Goal: Task Accomplishment & Management: Manage account settings

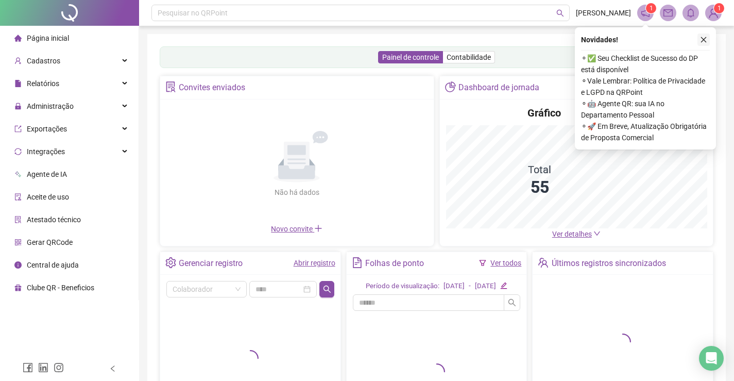
click at [701, 37] on icon "close" at bounding box center [703, 39] width 7 height 7
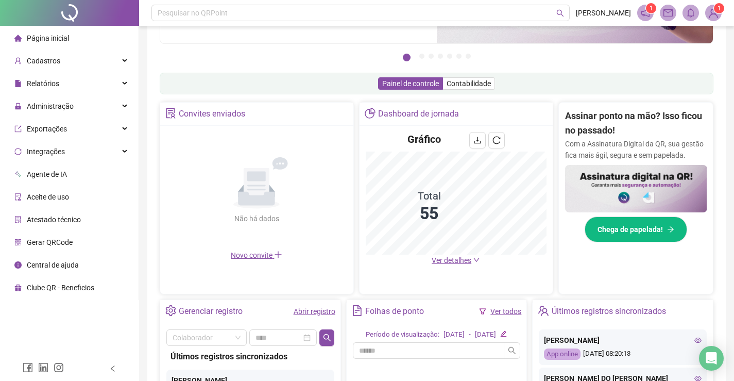
scroll to position [152, 0]
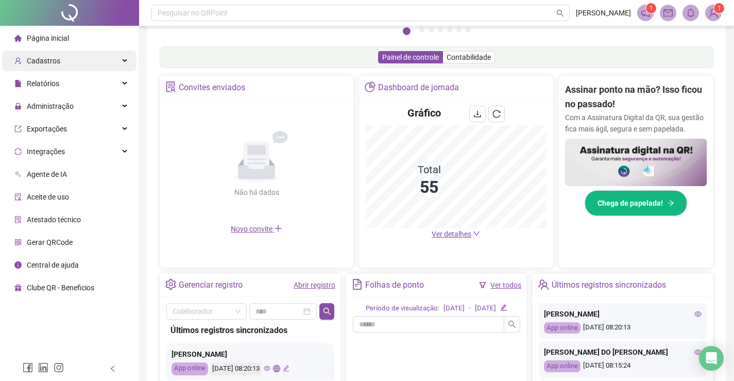
click at [124, 59] on div "Cadastros" at bounding box center [69, 60] width 134 height 21
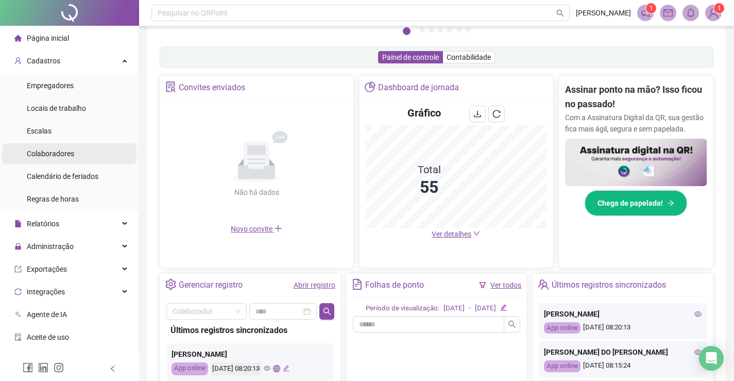
click at [53, 155] on span "Colaboradores" at bounding box center [50, 153] width 47 height 8
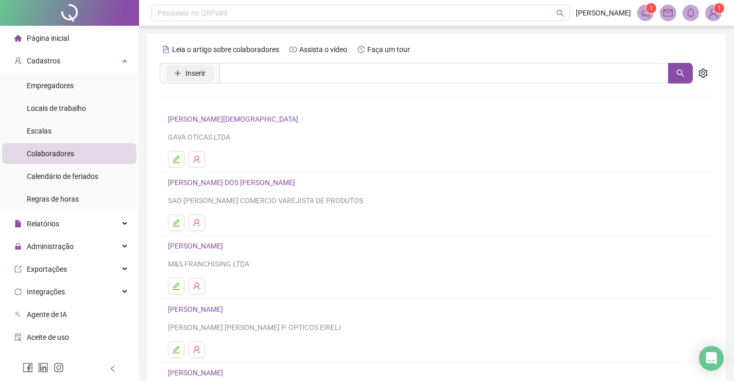
click at [190, 73] on span "Inserir" at bounding box center [195, 72] width 20 height 11
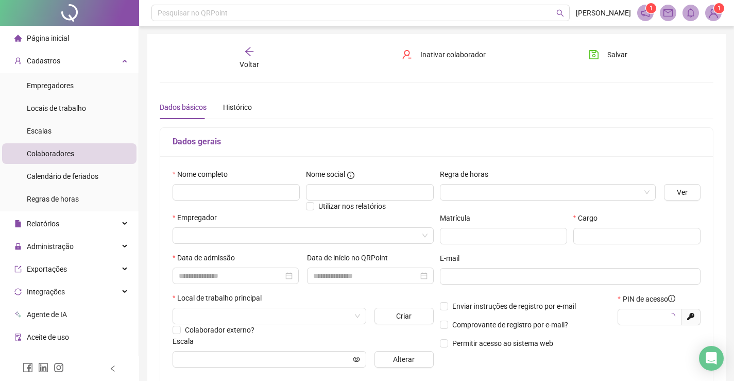
type input "*****"
click at [222, 190] on input "text" at bounding box center [236, 192] width 127 height 16
paste input "**********"
type input "**********"
click at [318, 189] on input "text" at bounding box center [369, 192] width 127 height 16
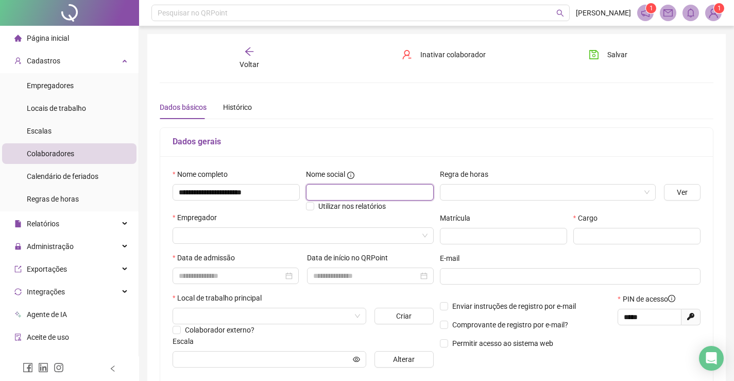
paste input "**********"
type input "**********"
click at [480, 191] on input "search" at bounding box center [543, 191] width 194 height 15
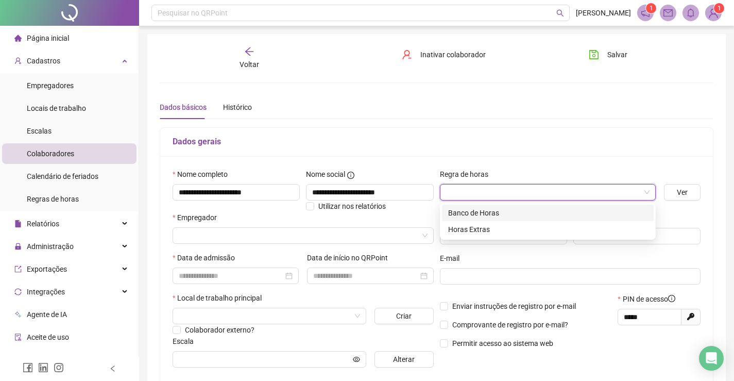
click at [473, 212] on div "Banco de Horas" at bounding box center [547, 212] width 199 height 11
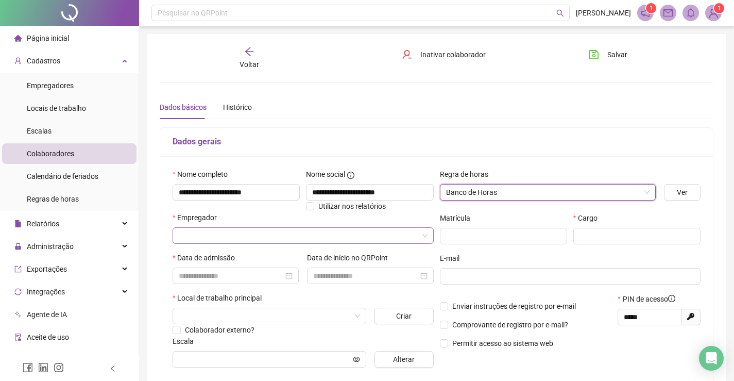
click at [213, 239] on input "search" at bounding box center [298, 235] width 239 height 15
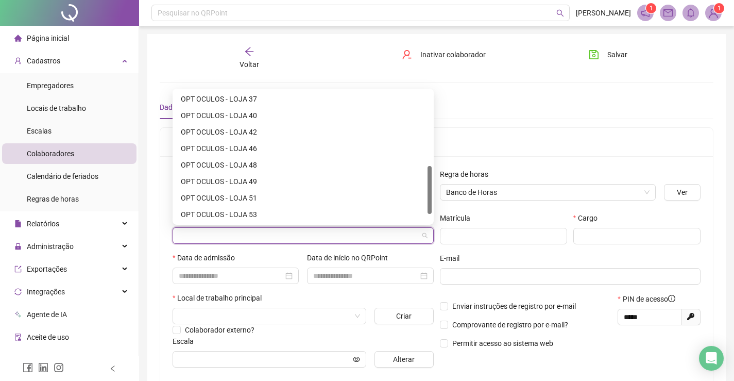
scroll to position [52, 0]
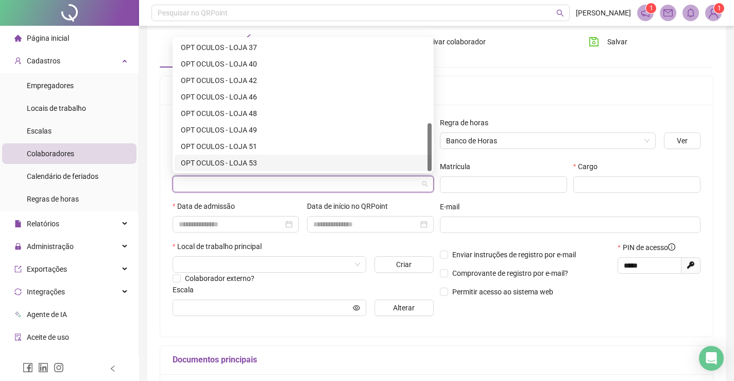
click at [230, 160] on div "OPT OCULOS - LOJA 53" at bounding box center [303, 162] width 245 height 11
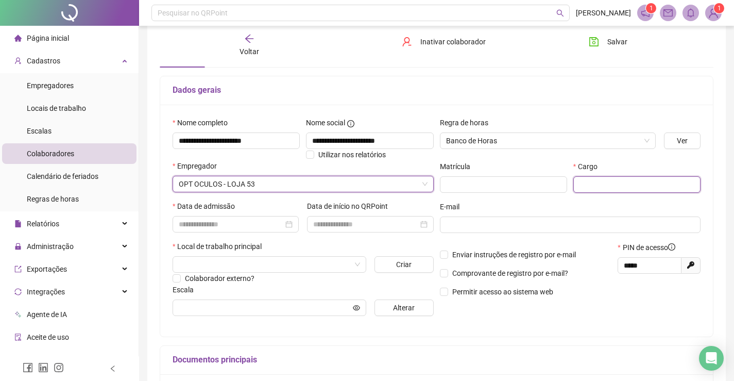
click at [597, 183] on input "text" at bounding box center [636, 184] width 127 height 16
type input "**********"
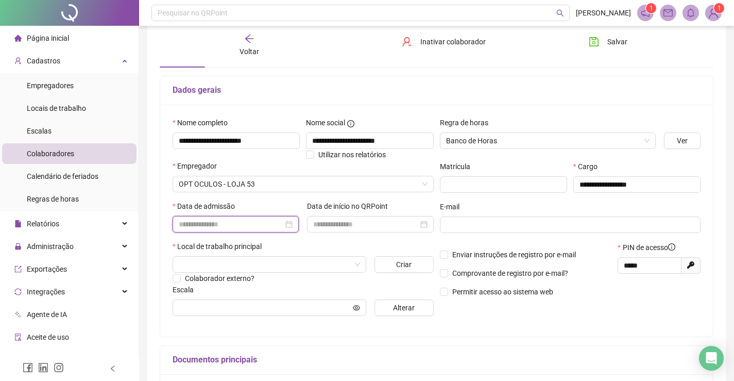
click at [215, 225] on input at bounding box center [231, 223] width 105 height 11
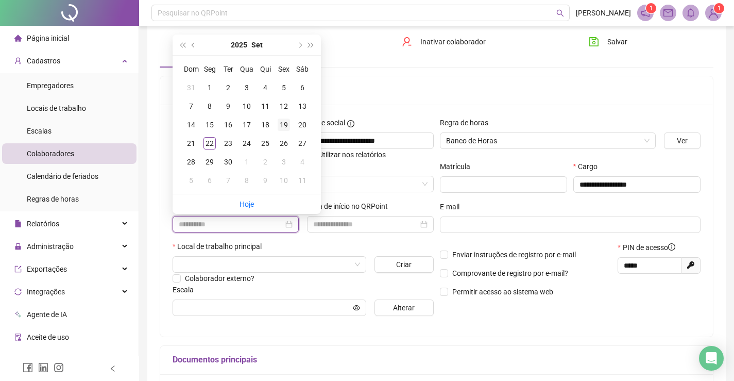
type input "**********"
click at [282, 125] on div "19" at bounding box center [284, 124] width 12 height 12
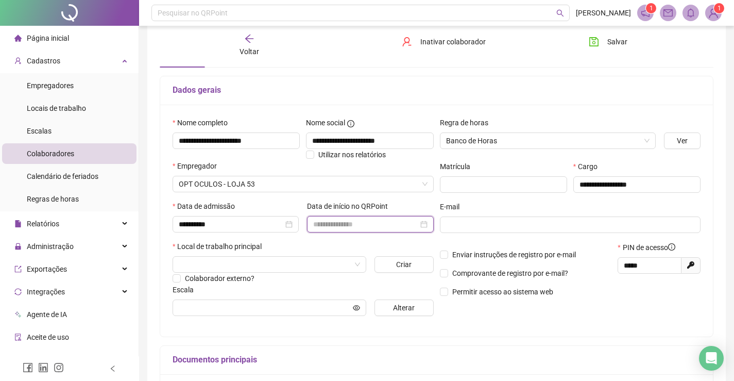
click at [402, 221] on input at bounding box center [365, 223] width 105 height 11
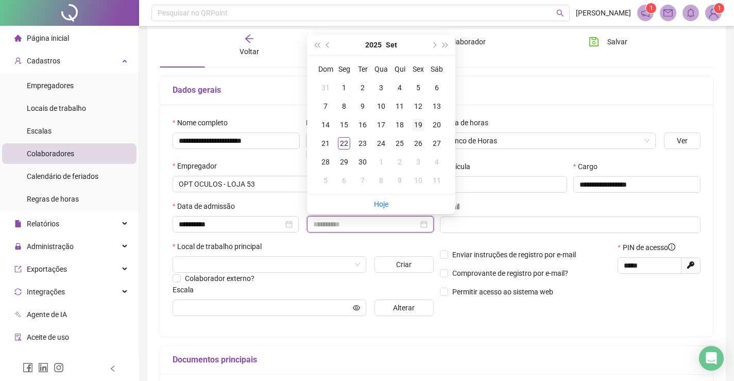
type input "**********"
click at [420, 125] on div "19" at bounding box center [418, 124] width 12 height 12
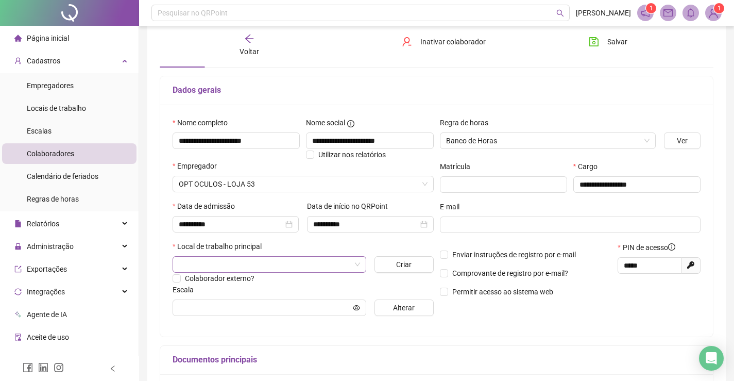
click at [217, 263] on input "search" at bounding box center [265, 263] width 172 height 15
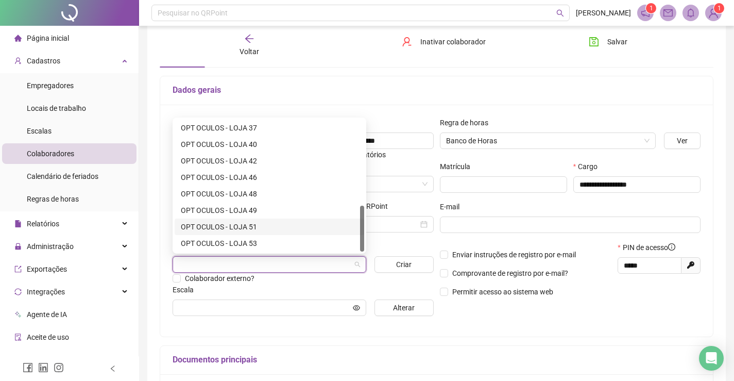
scroll to position [207, 0]
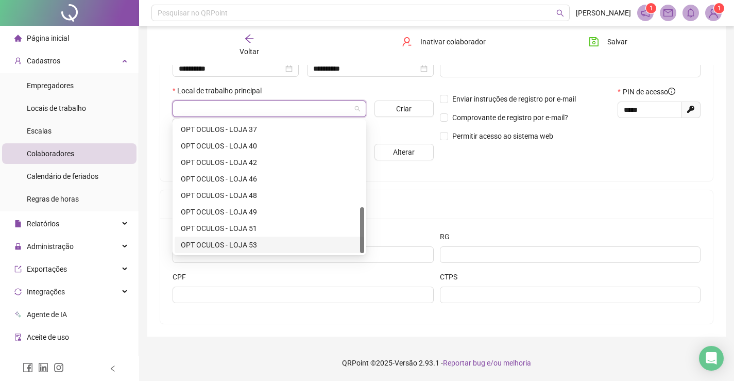
click at [254, 246] on div "OPT OCULOS - LOJA 53" at bounding box center [269, 244] width 177 height 11
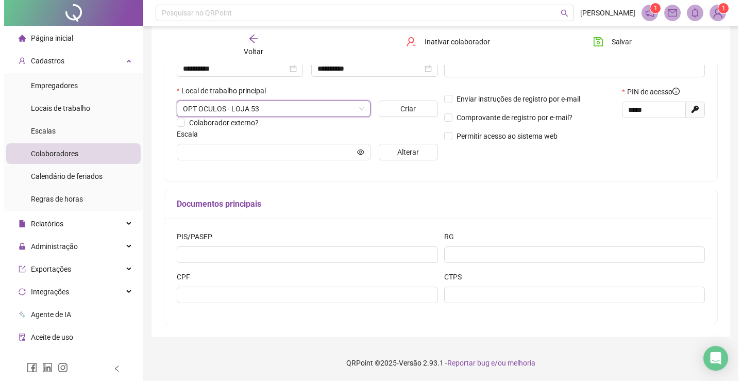
scroll to position [104, 0]
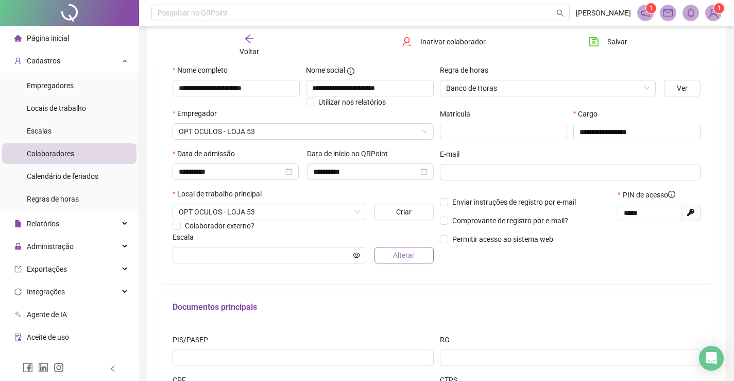
click at [395, 253] on span "Alterar" at bounding box center [404, 254] width 22 height 11
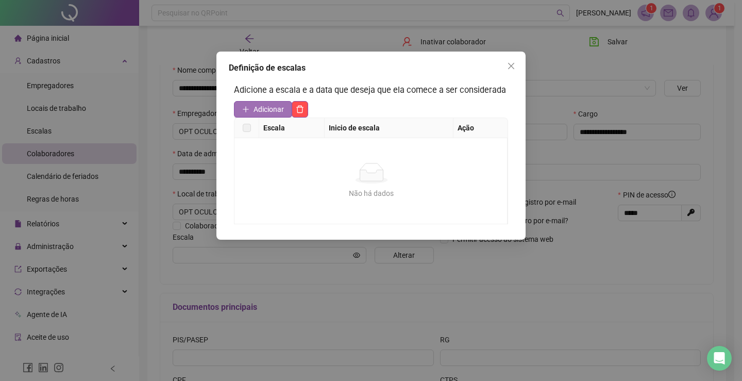
click at [258, 105] on span "Adicionar" at bounding box center [268, 109] width 30 height 11
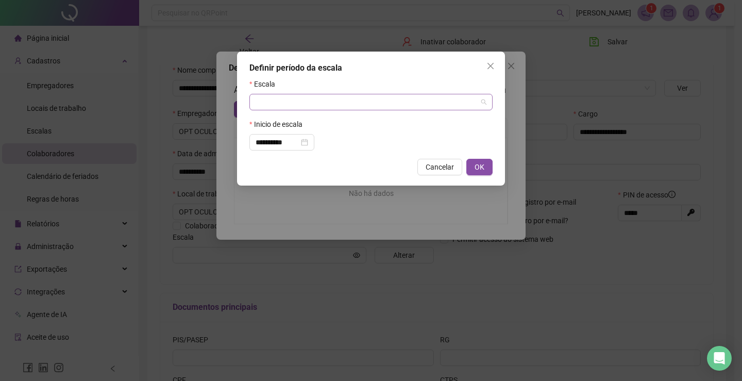
click at [344, 100] on input "search" at bounding box center [365, 101] width 221 height 15
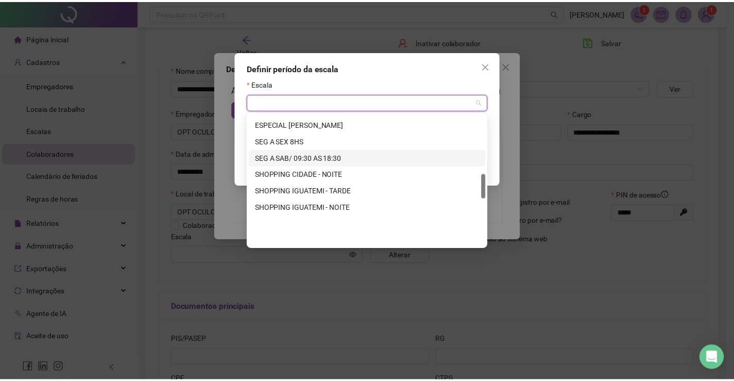
scroll to position [309, 0]
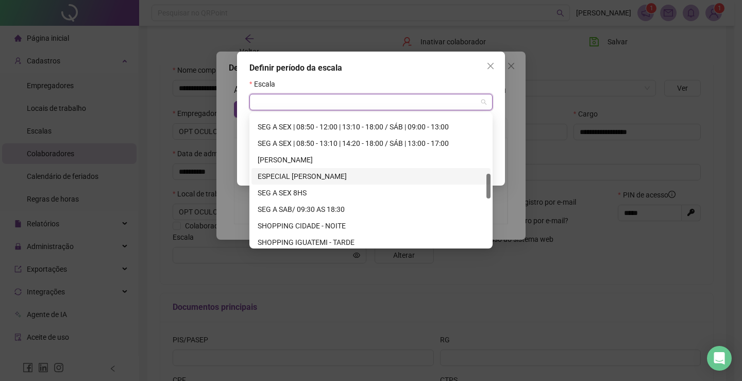
click at [323, 177] on div "ESPECIAL [PERSON_NAME]" at bounding box center [371, 175] width 227 height 11
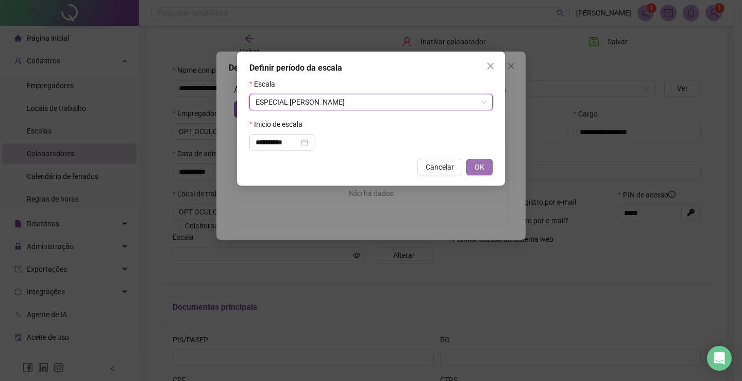
click at [483, 168] on span "OK" at bounding box center [479, 166] width 10 height 11
type input "**********"
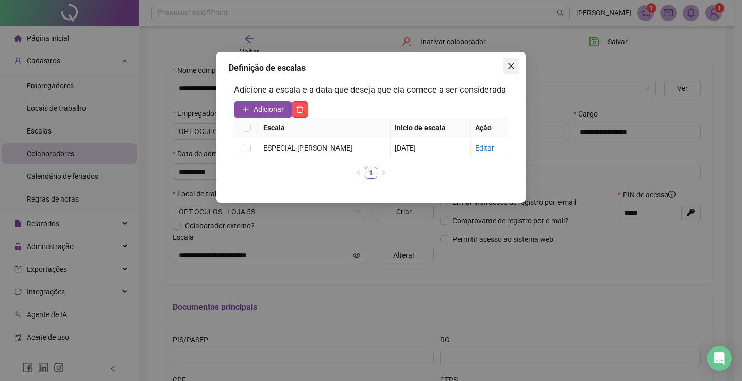
click at [508, 67] on icon "close" at bounding box center [511, 66] width 8 height 8
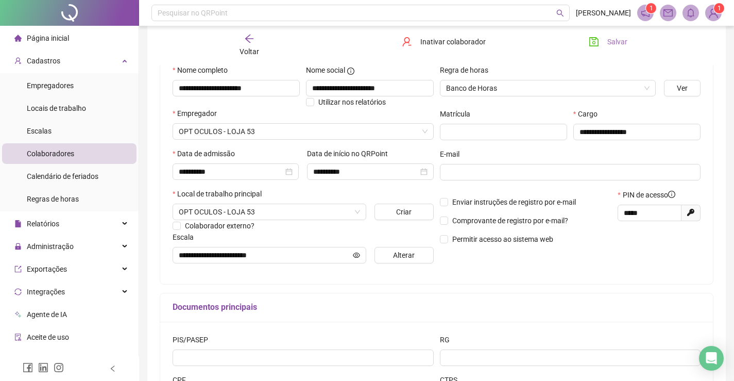
click at [594, 44] on icon "save" at bounding box center [593, 41] width 9 height 9
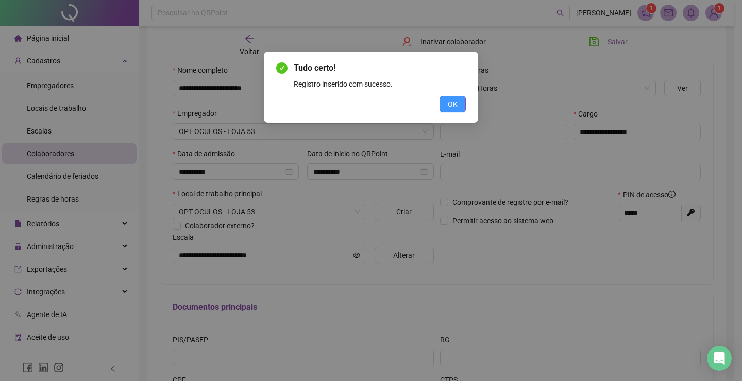
click at [446, 111] on button "OK" at bounding box center [452, 104] width 26 height 16
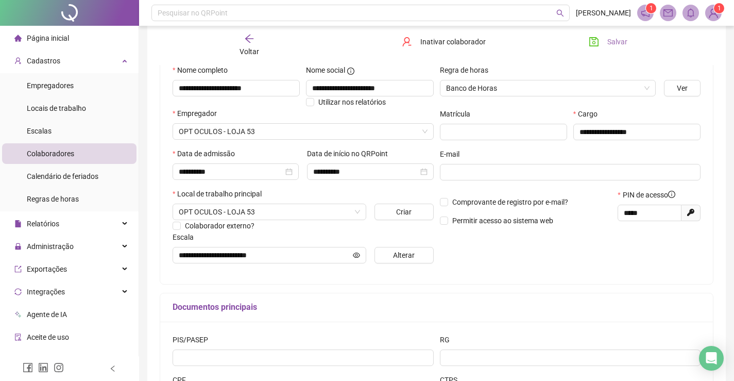
click at [593, 41] on icon "save" at bounding box center [594, 42] width 10 height 10
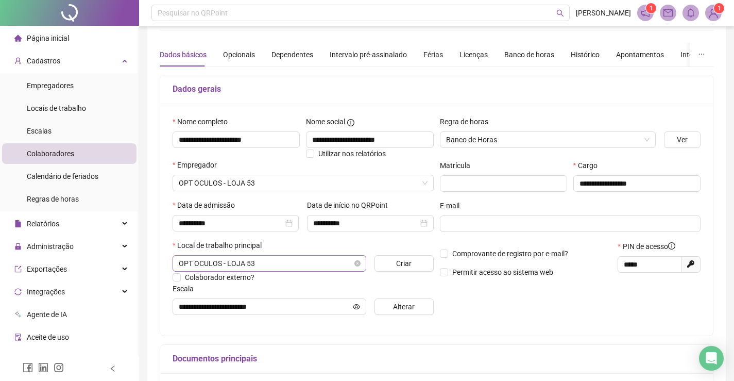
scroll to position [0, 0]
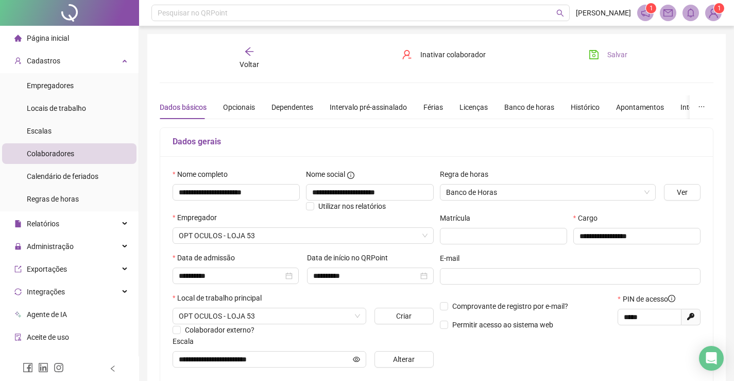
click at [594, 56] on icon "save" at bounding box center [594, 54] width 10 height 10
click at [250, 53] on icon "arrow-left" at bounding box center [249, 51] width 10 height 10
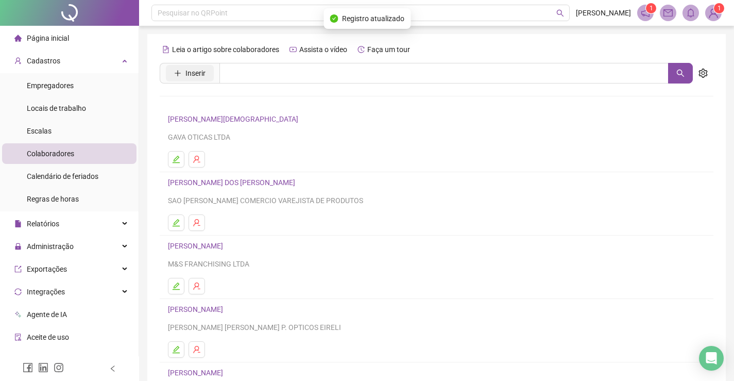
click at [198, 74] on span "Inserir" at bounding box center [195, 72] width 20 height 11
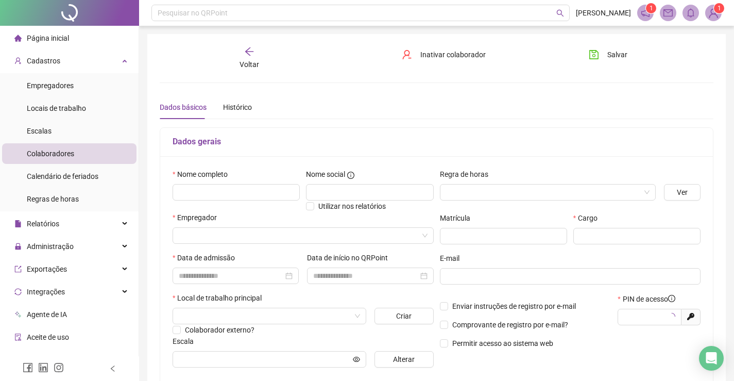
type input "*****"
click at [203, 192] on input "text" at bounding box center [236, 192] width 127 height 16
paste input "**********"
type input "**********"
click at [313, 190] on input "text" at bounding box center [369, 192] width 127 height 16
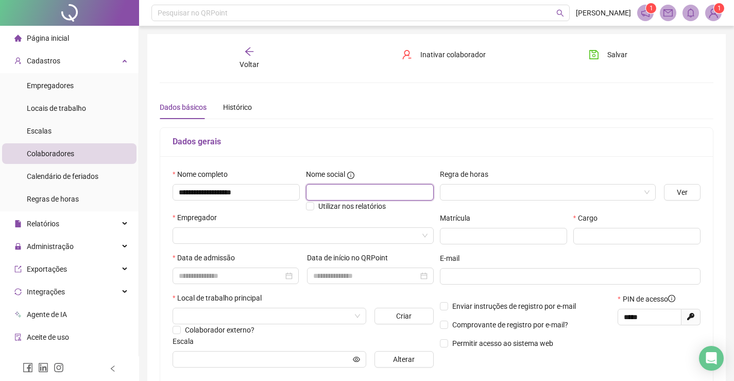
paste input "**********"
type input "**********"
click at [636, 191] on input "search" at bounding box center [543, 191] width 194 height 15
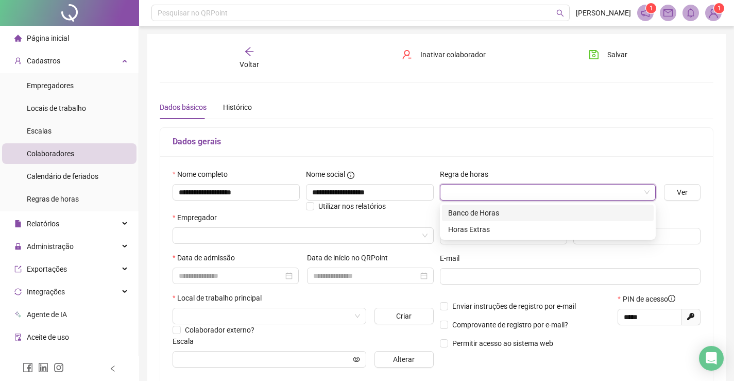
click at [471, 213] on div "Banco de Horas" at bounding box center [547, 212] width 199 height 11
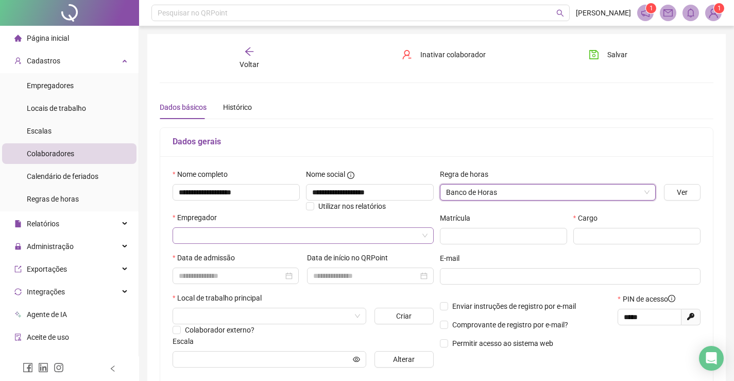
click at [284, 237] on input "search" at bounding box center [298, 235] width 239 height 15
click at [206, 236] on input "search" at bounding box center [298, 235] width 239 height 15
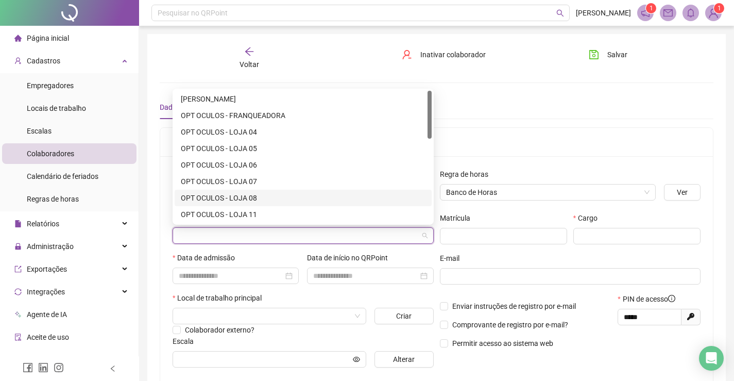
click at [235, 198] on div "OPT OCULOS - LOJA 08" at bounding box center [303, 197] width 245 height 11
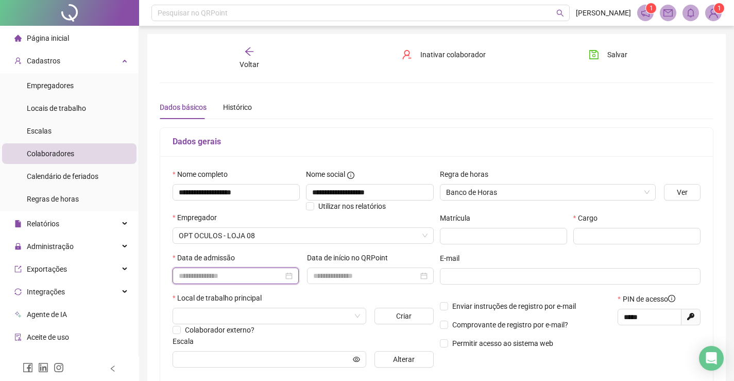
click at [255, 276] on input at bounding box center [231, 275] width 105 height 11
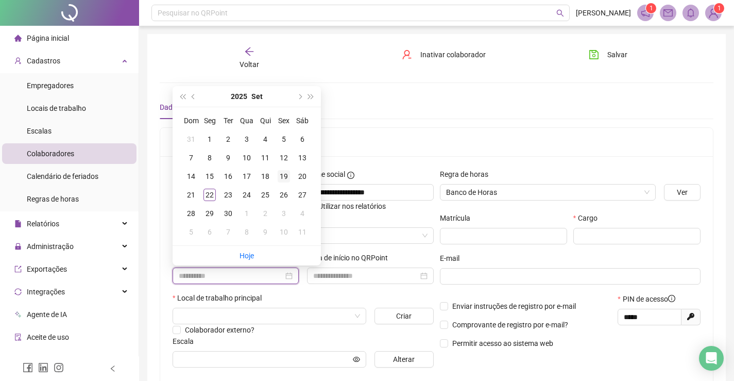
type input "**********"
click at [283, 175] on div "19" at bounding box center [284, 176] width 12 height 12
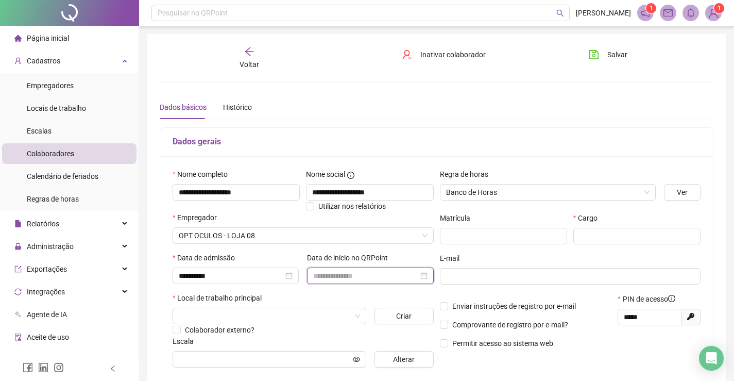
click at [403, 273] on input at bounding box center [365, 275] width 105 height 11
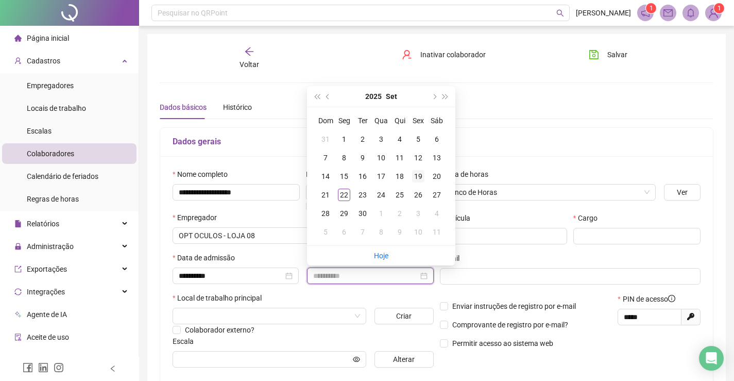
type input "**********"
click at [420, 174] on div "19" at bounding box center [418, 176] width 12 height 12
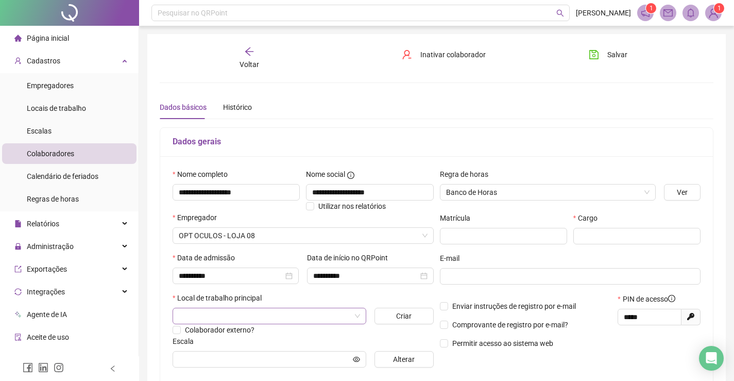
click at [247, 314] on input "search" at bounding box center [265, 315] width 172 height 15
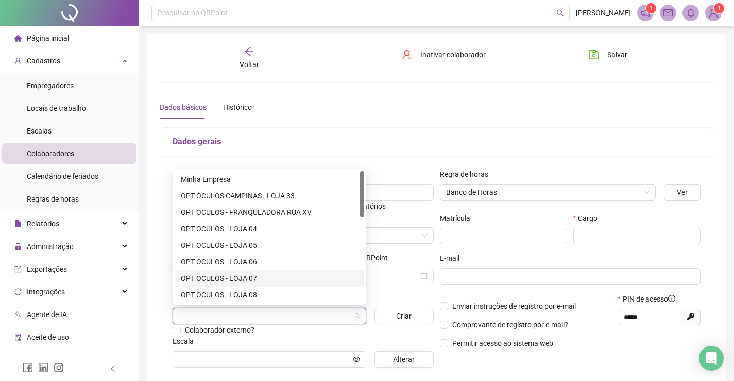
click at [253, 277] on div "OPT OCULOS - LOJA 07" at bounding box center [269, 277] width 177 height 11
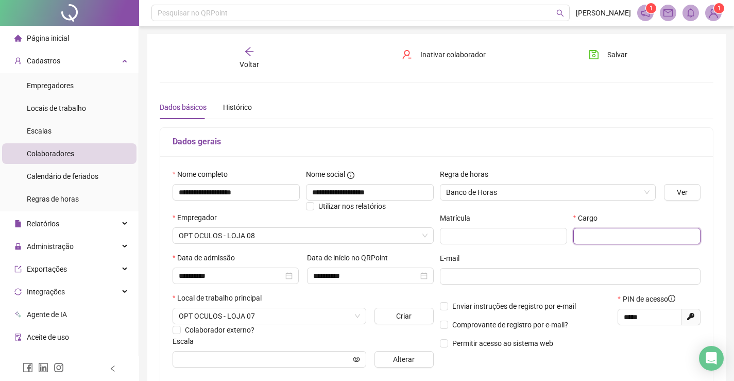
click at [586, 232] on input "text" at bounding box center [636, 236] width 127 height 16
paste input "**********"
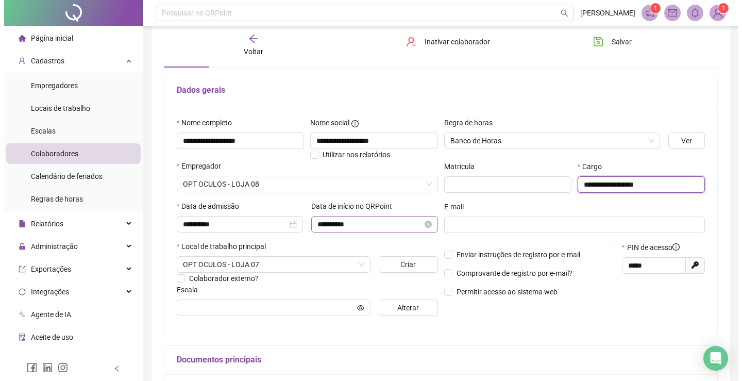
scroll to position [103, 0]
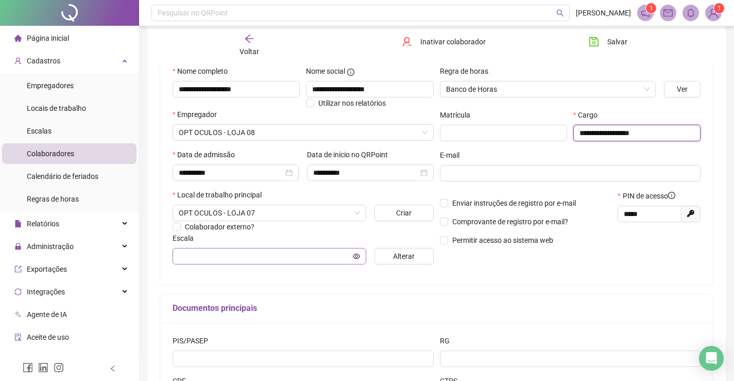
type input "**********"
click at [359, 257] on icon "eye" at bounding box center [356, 255] width 7 height 5
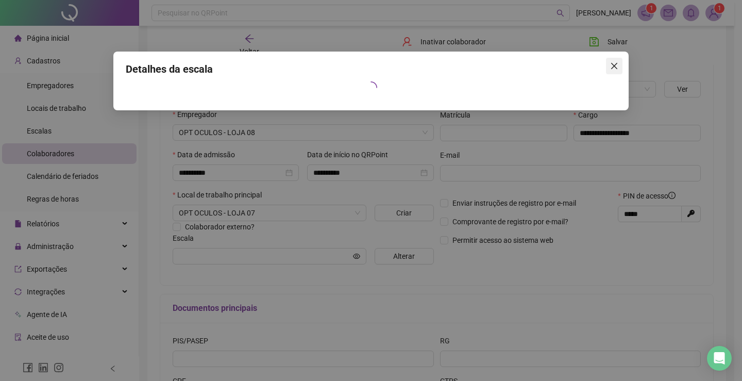
click at [612, 64] on icon "close" at bounding box center [614, 66] width 6 height 6
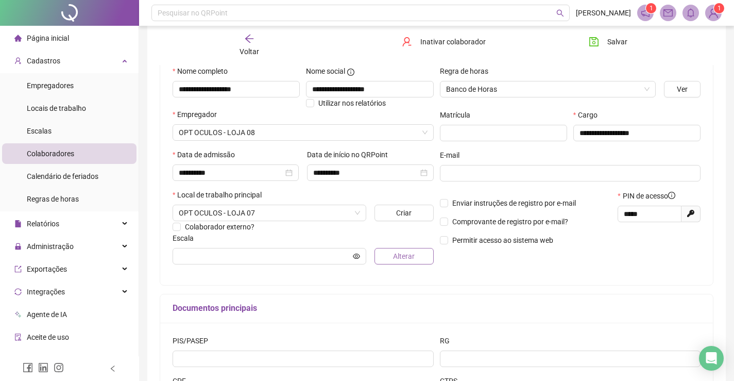
click at [408, 258] on span "Alterar" at bounding box center [404, 255] width 22 height 11
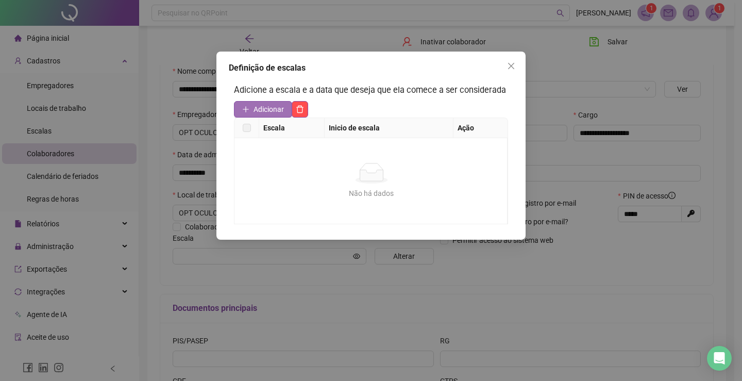
click at [261, 106] on span "Adicionar" at bounding box center [268, 109] width 30 height 11
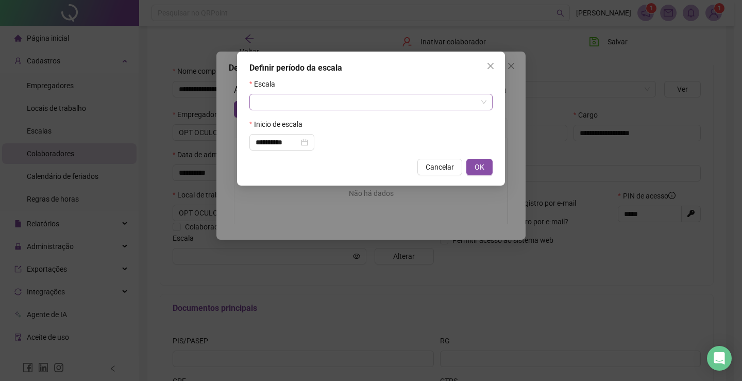
click at [270, 104] on input "search" at bounding box center [365, 101] width 221 height 15
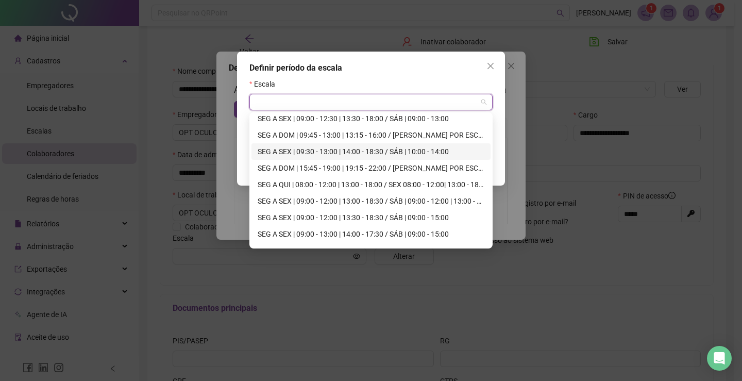
click at [366, 151] on div "SEG A SEX | 09:30 - 13:00 | 14:00 - 18:30 / SÁB | 10:00 - 14:00" at bounding box center [371, 151] width 227 height 11
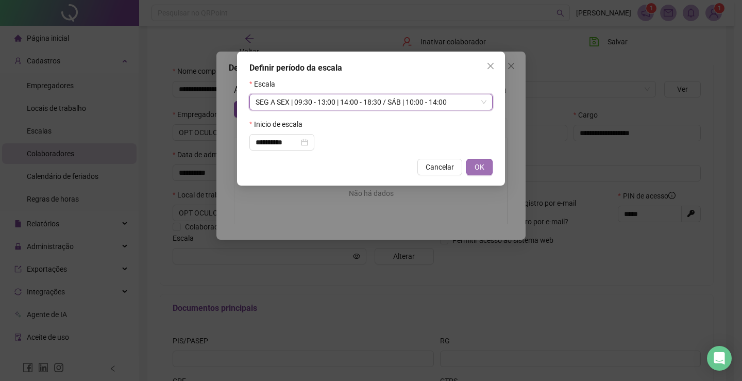
click at [478, 168] on span "OK" at bounding box center [479, 166] width 10 height 11
type input "**********"
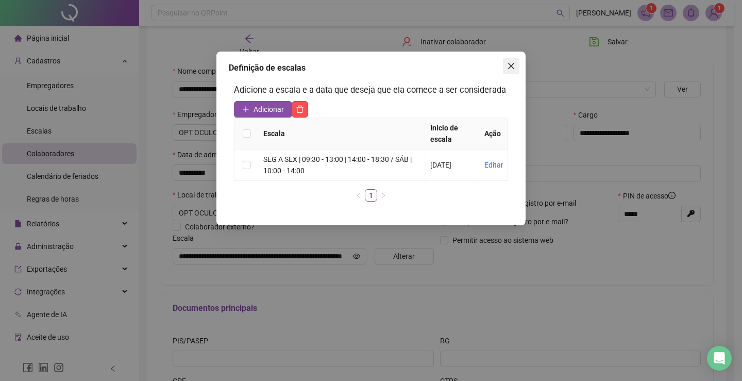
click at [511, 64] on icon "close" at bounding box center [511, 66] width 8 height 8
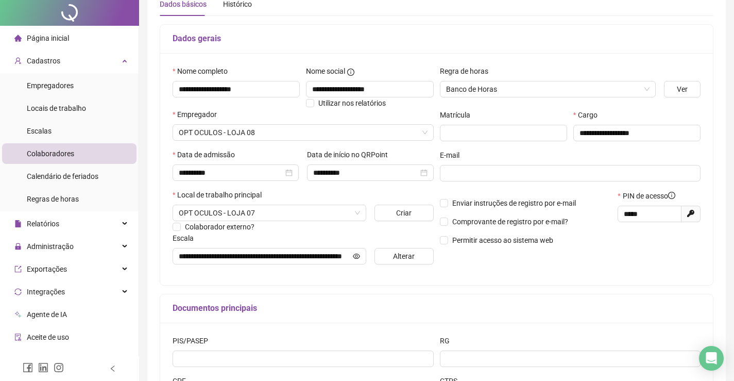
scroll to position [0, 0]
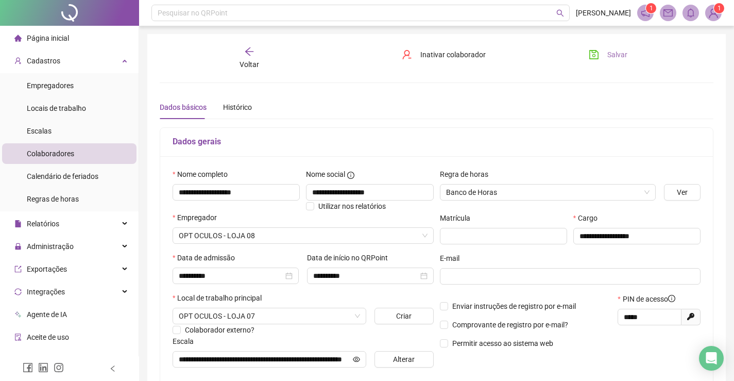
click at [591, 56] on icon "save" at bounding box center [594, 54] width 10 height 10
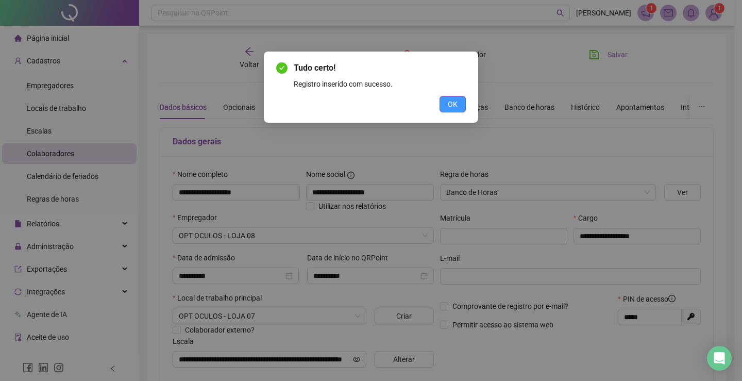
click at [447, 102] on button "OK" at bounding box center [452, 104] width 26 height 16
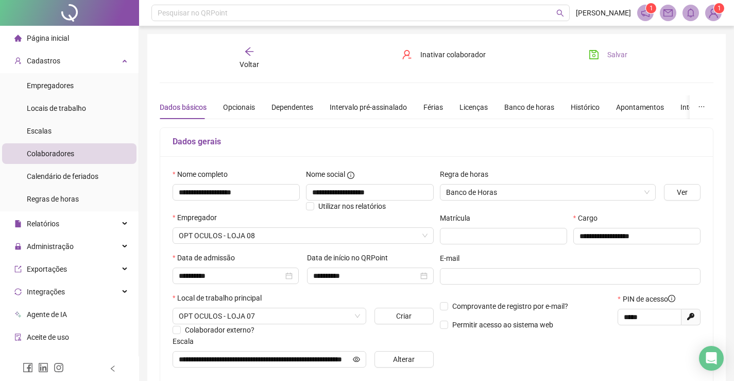
click at [596, 54] on icon "save" at bounding box center [594, 54] width 10 height 10
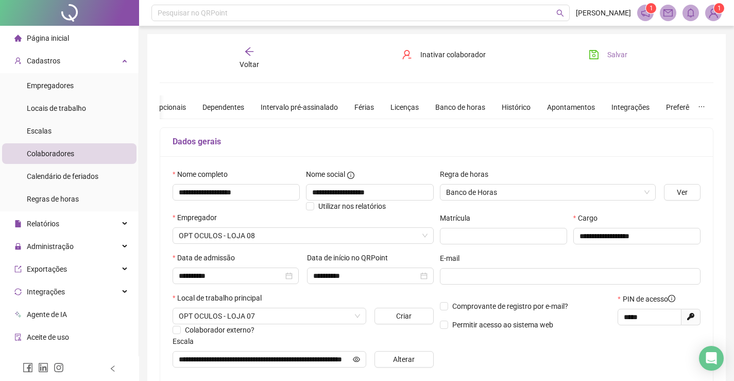
click at [248, 49] on icon "arrow-left" at bounding box center [249, 51] width 8 height 8
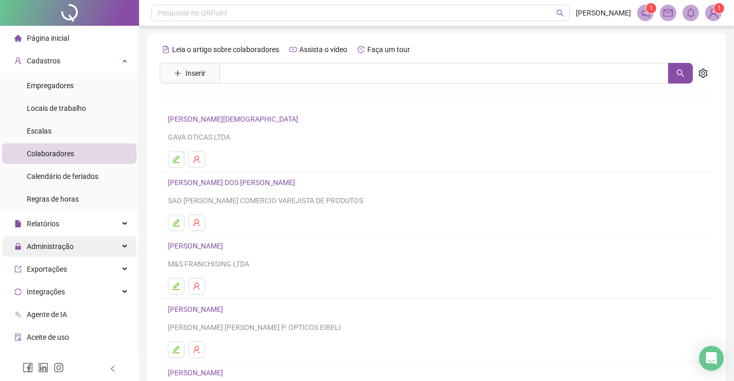
click at [60, 246] on span "Administração" at bounding box center [50, 246] width 47 height 8
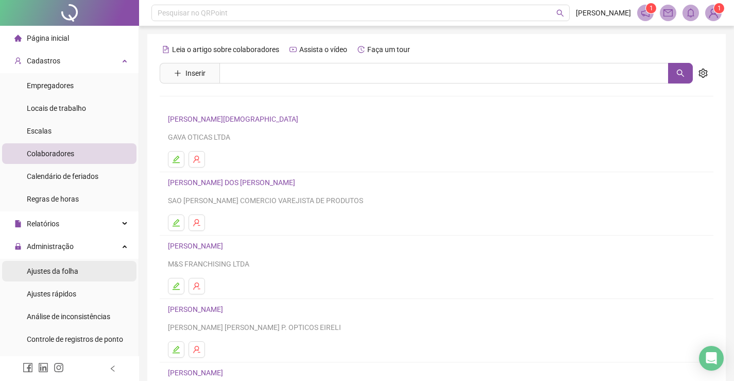
click at [62, 271] on span "Ajustes da folha" at bounding box center [53, 271] width 52 height 8
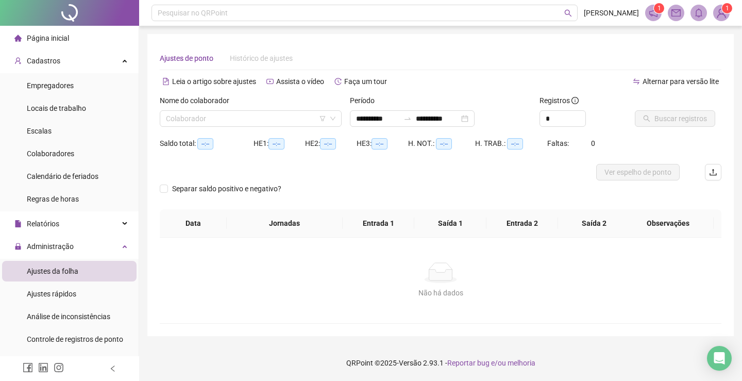
type input "**********"
click at [175, 117] on input "search" at bounding box center [246, 118] width 160 height 15
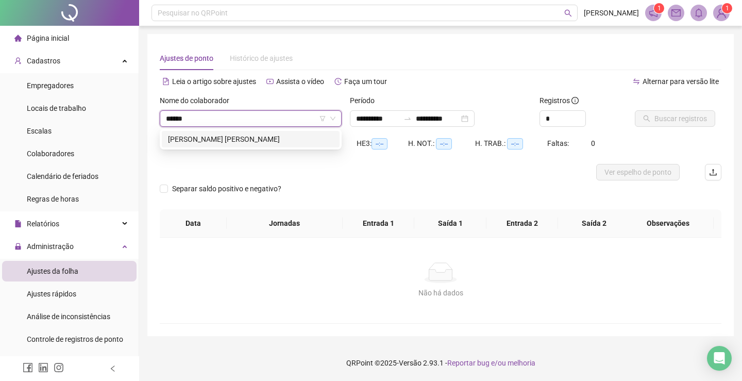
type input "*******"
click at [201, 140] on div "[PERSON_NAME] [PERSON_NAME]" at bounding box center [250, 138] width 165 height 11
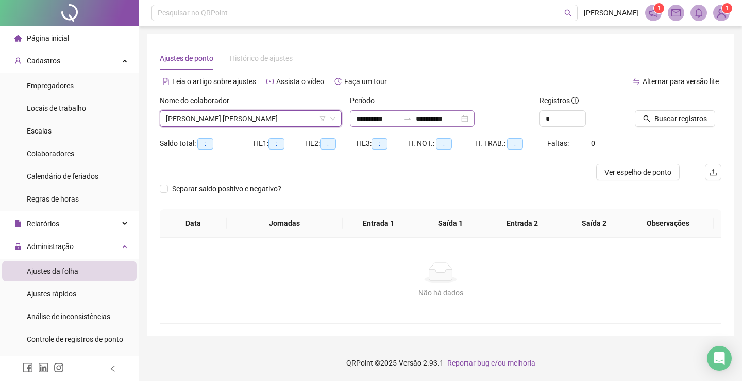
click at [474, 120] on div "**********" at bounding box center [412, 118] width 125 height 16
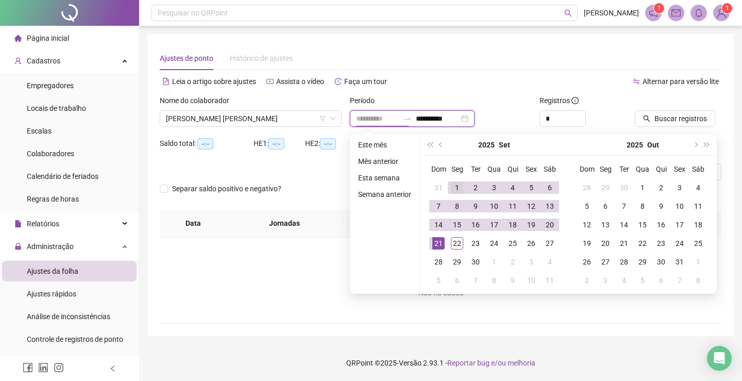
type input "**********"
click at [452, 180] on td "1" at bounding box center [457, 187] width 19 height 19
type input "**********"
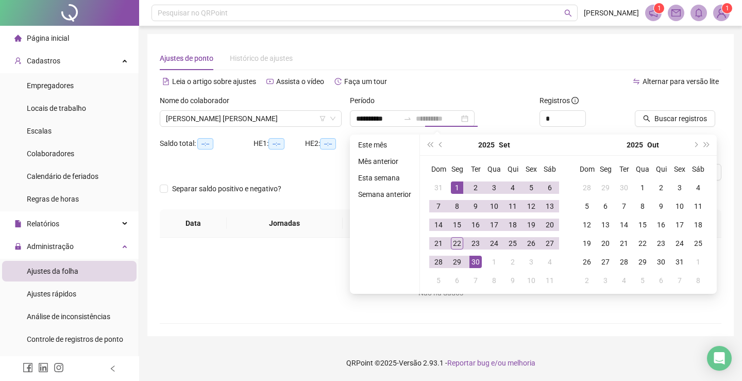
click at [472, 264] on div "30" at bounding box center [475, 261] width 12 height 12
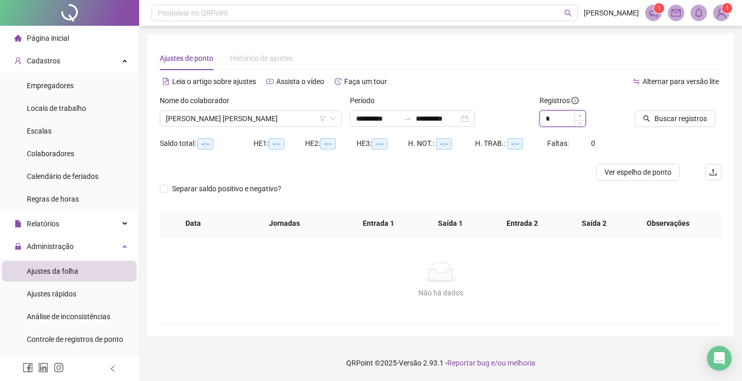
click at [580, 115] on span "Increase Value" at bounding box center [579, 115] width 11 height 9
type input "*"
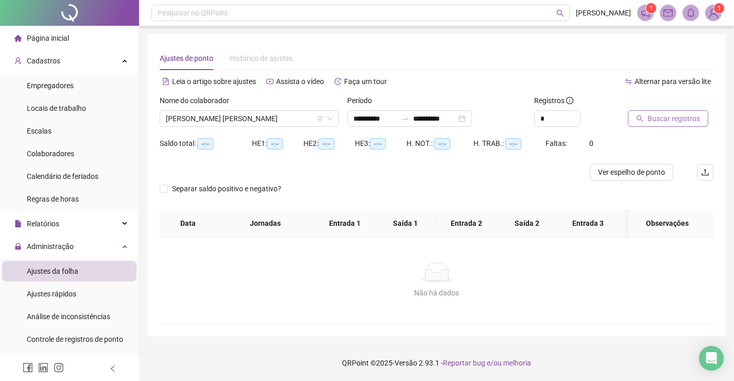
click at [657, 118] on span "Buscar registros" at bounding box center [673, 118] width 53 height 11
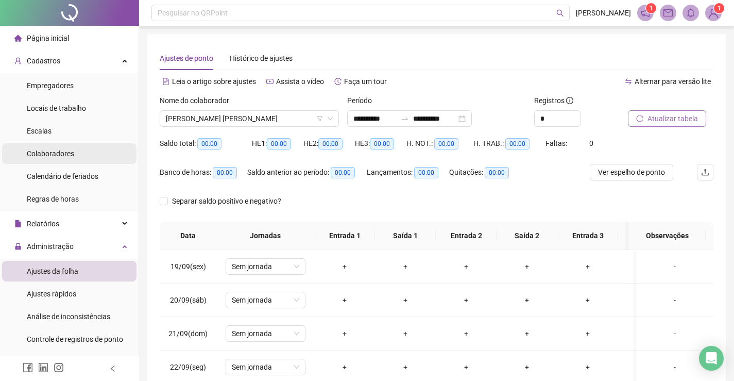
click at [54, 155] on span "Colaboradores" at bounding box center [50, 153] width 47 height 8
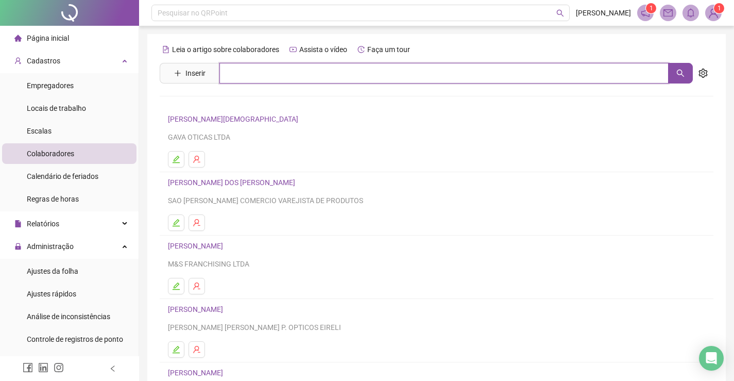
click at [233, 72] on input "text" at bounding box center [443, 73] width 449 height 21
click at [674, 75] on button "button" at bounding box center [680, 73] width 25 height 21
type input "*******"
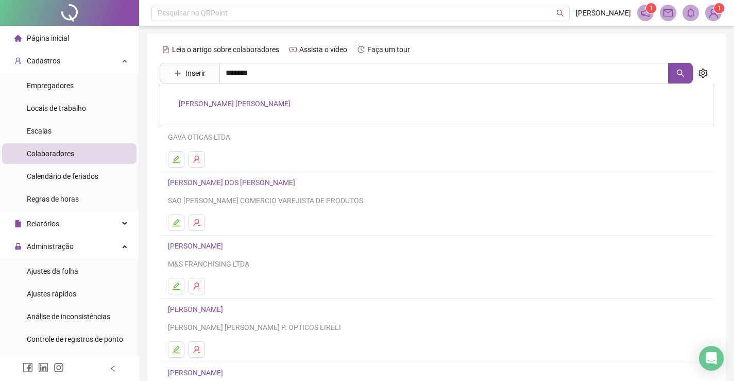
click at [241, 103] on link "[PERSON_NAME] [PERSON_NAME]" at bounding box center [235, 103] width 112 height 8
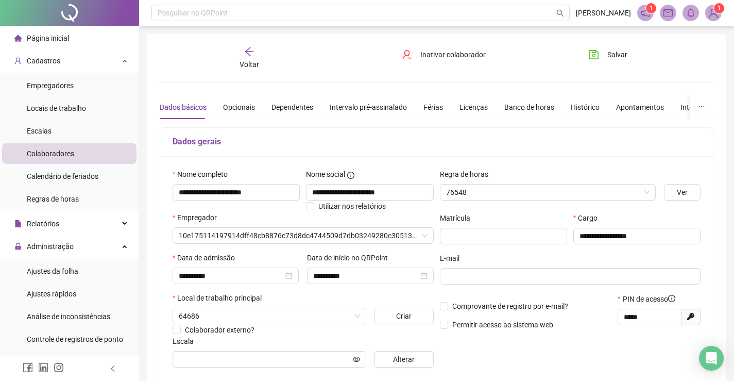
type input "**********"
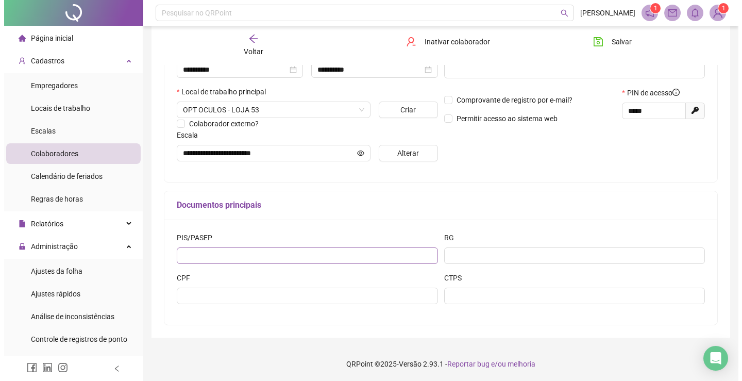
scroll to position [207, 0]
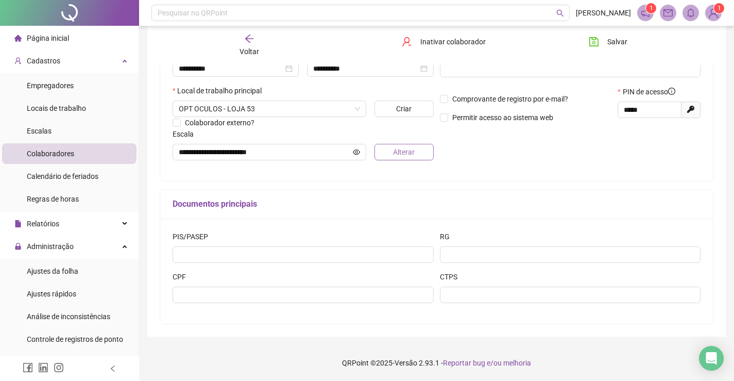
click at [405, 149] on span "Alterar" at bounding box center [404, 151] width 22 height 11
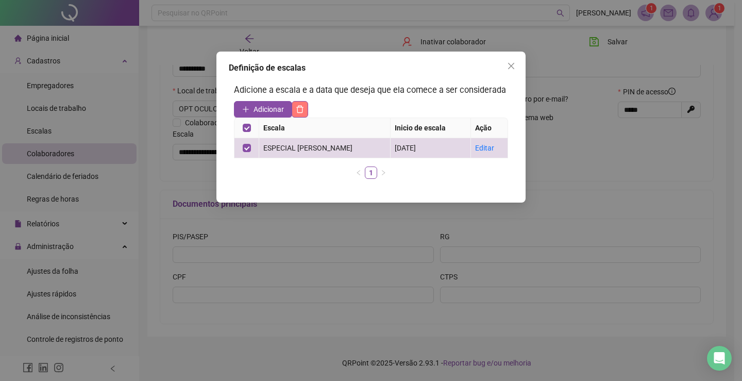
click at [301, 109] on icon "delete" at bounding box center [300, 109] width 8 height 8
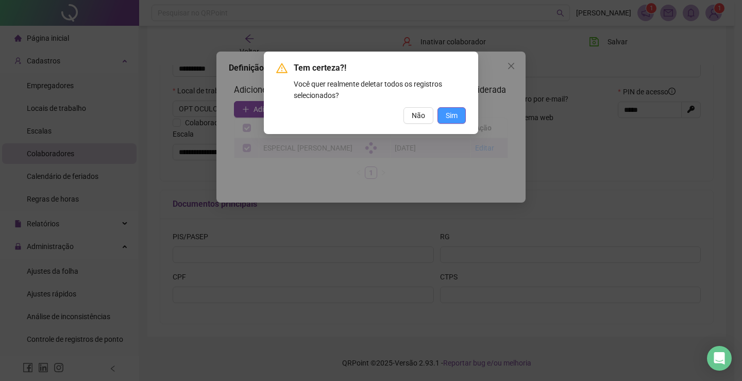
click at [458, 115] on button "Sim" at bounding box center [451, 115] width 28 height 16
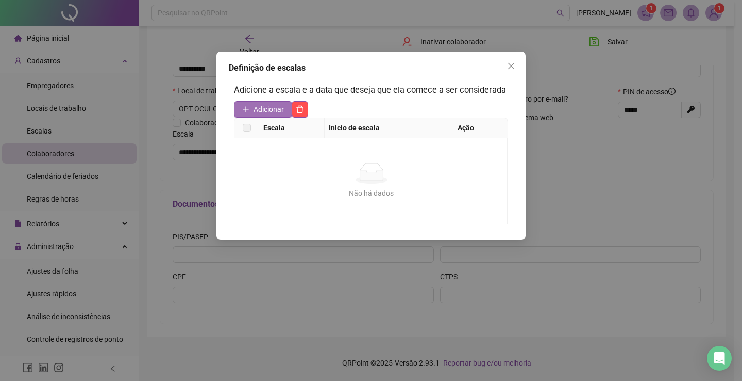
click at [269, 108] on span "Adicionar" at bounding box center [268, 109] width 30 height 11
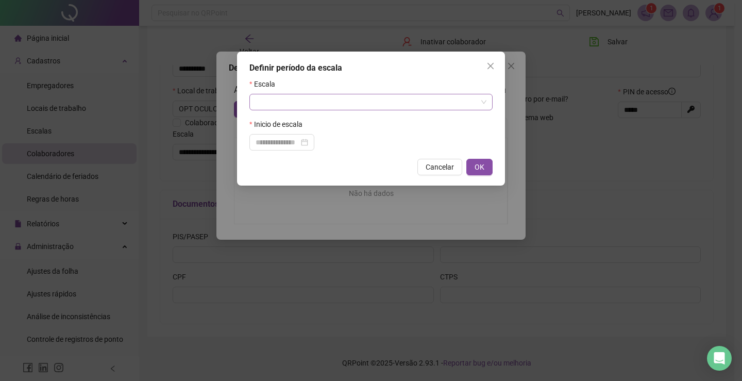
click at [285, 100] on input "search" at bounding box center [365, 101] width 221 height 15
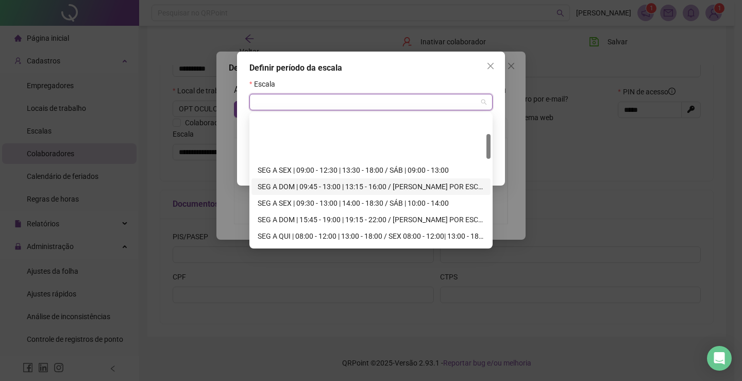
scroll to position [103, 0]
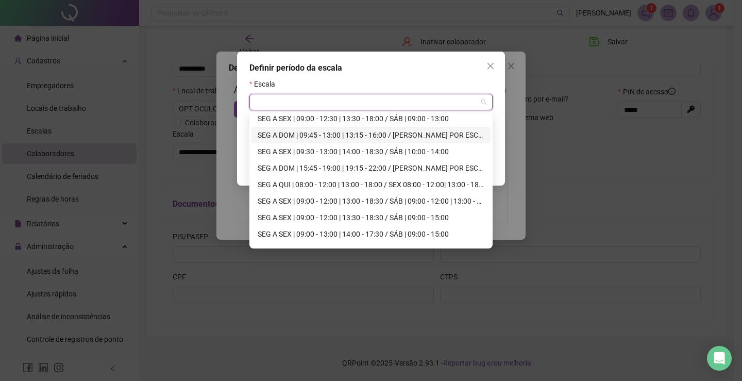
click at [395, 136] on div "SEG A DOM | 09:45 - 13:00 | 13:15 - 16:00 / [PERSON_NAME] POR ESCALA" at bounding box center [371, 134] width 227 height 11
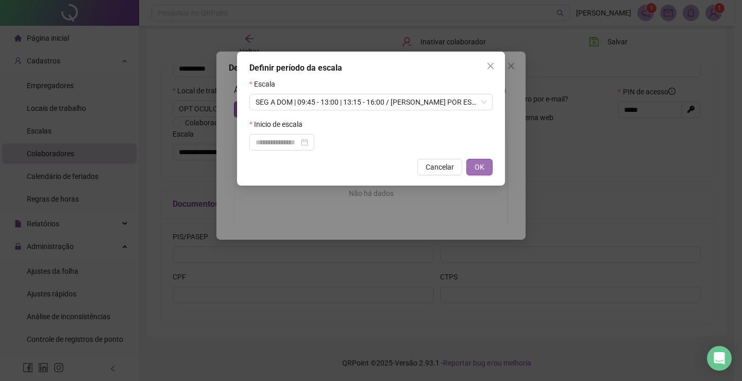
click at [484, 167] on button "OK" at bounding box center [479, 167] width 26 height 16
click at [418, 166] on span "Cancelar" at bounding box center [428, 167] width 28 height 11
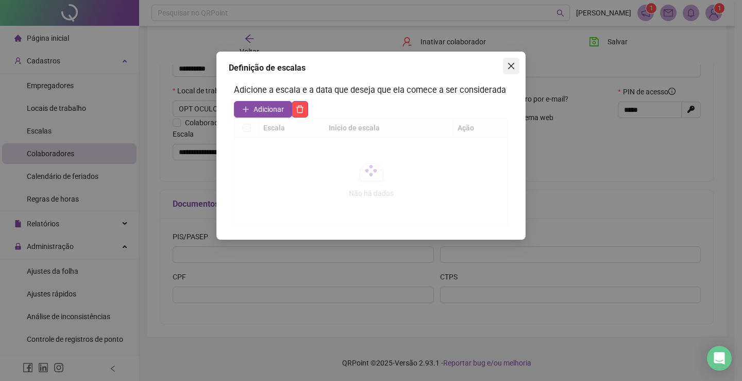
click at [511, 60] on button "Close" at bounding box center [511, 66] width 16 height 16
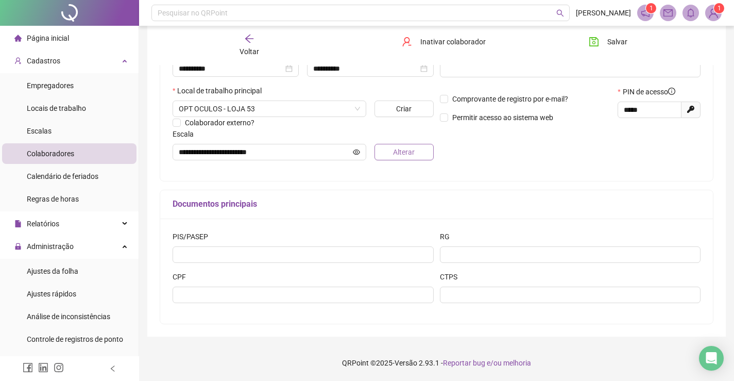
click at [404, 151] on span "Alterar" at bounding box center [404, 151] width 22 height 11
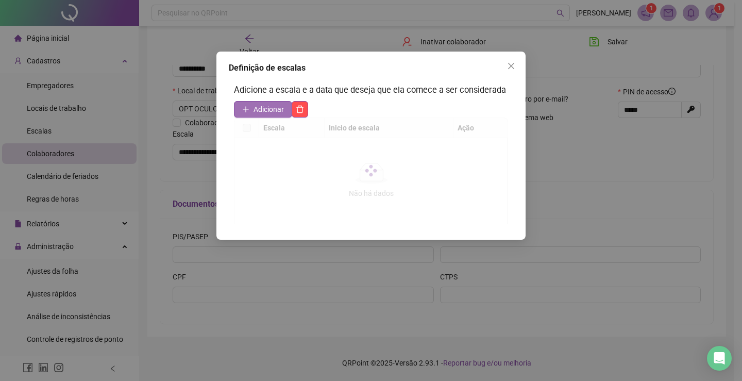
click at [263, 106] on span "Adicionar" at bounding box center [268, 109] width 30 height 11
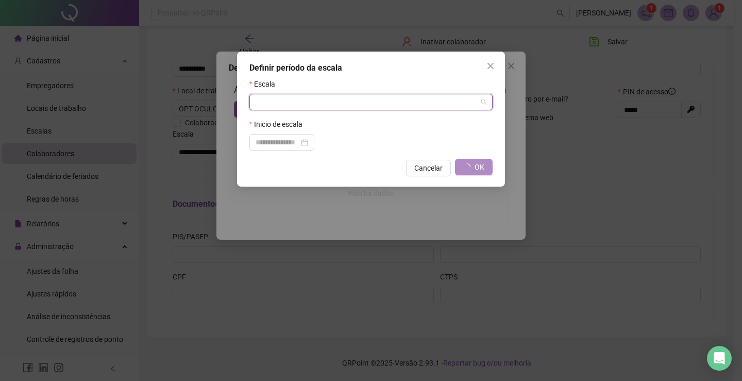
click at [277, 99] on input "search" at bounding box center [365, 101] width 221 height 15
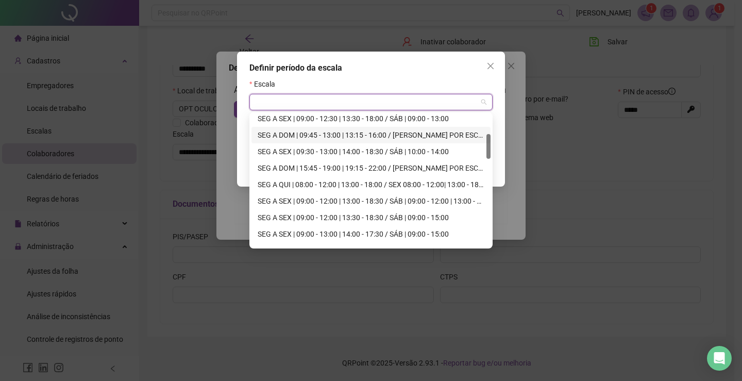
click at [341, 134] on div "SEG A DOM | 09:45 - 13:00 | 13:15 - 16:00 / [PERSON_NAME] POR ESCALA" at bounding box center [371, 134] width 227 height 11
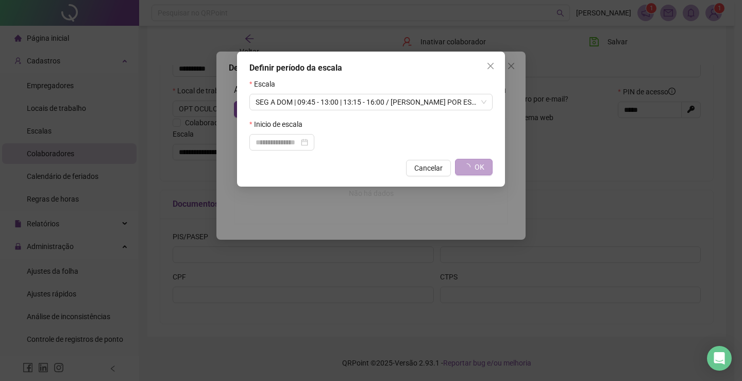
click at [484, 166] on span "OK" at bounding box center [479, 166] width 10 height 11
click at [494, 65] on icon "close" at bounding box center [490, 66] width 8 height 8
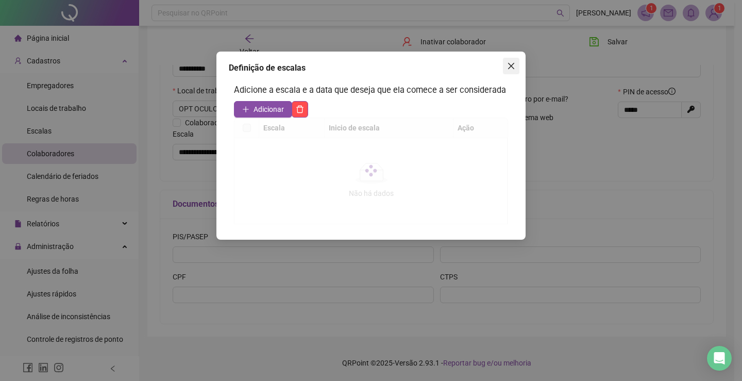
click at [511, 61] on button "Close" at bounding box center [511, 66] width 16 height 16
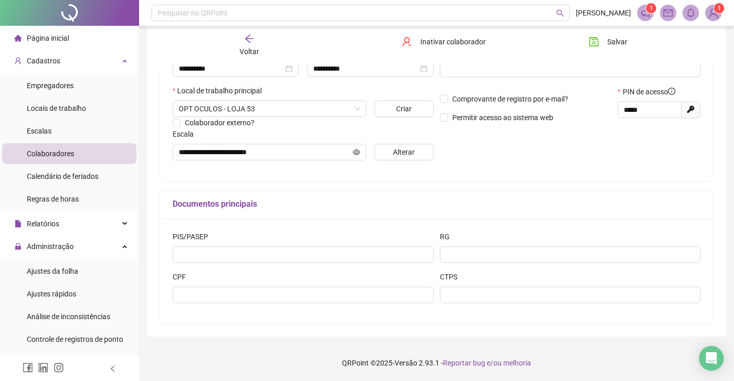
click at [47, 39] on span "Página inicial" at bounding box center [48, 38] width 42 height 8
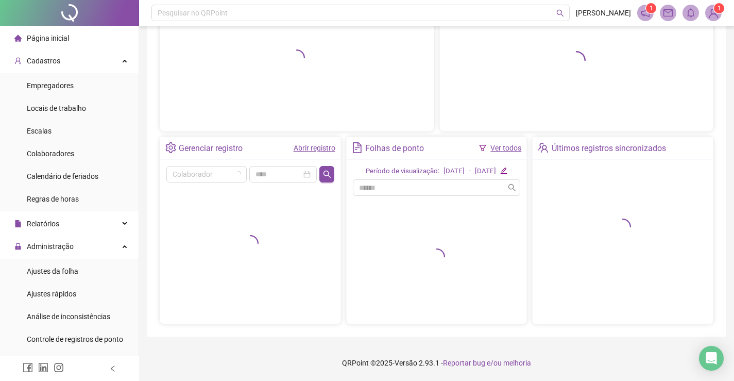
scroll to position [126, 0]
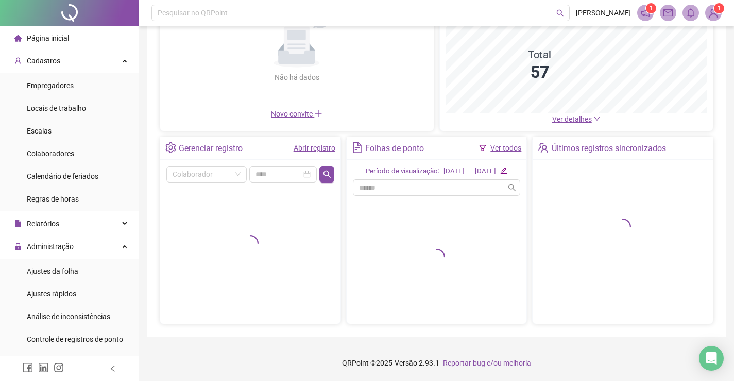
click at [713, 15] on img at bounding box center [713, 12] width 15 height 15
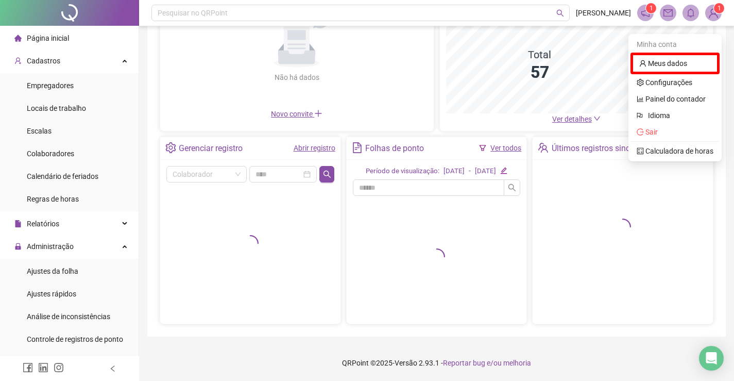
click at [649, 128] on span "Sair" at bounding box center [651, 132] width 12 height 8
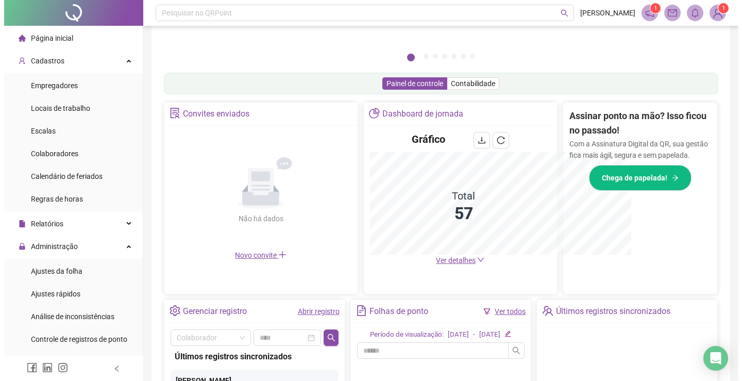
scroll to position [278, 0]
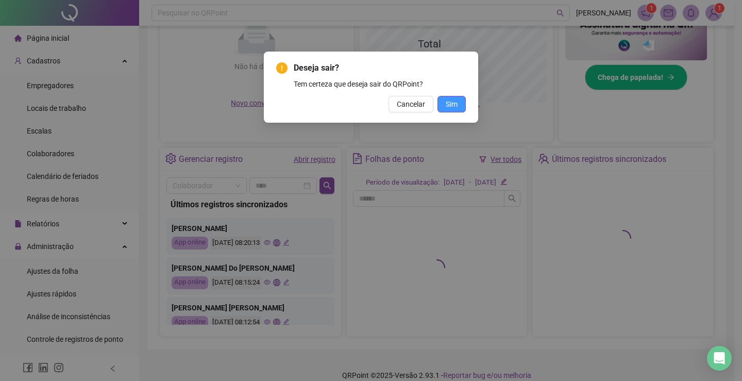
click at [457, 102] on span "Sim" at bounding box center [452, 103] width 12 height 11
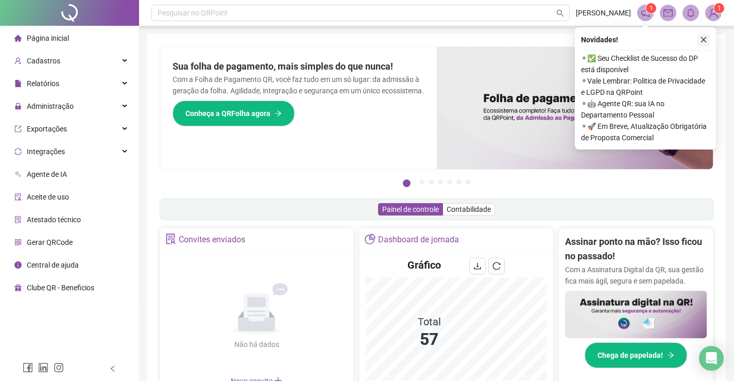
click at [704, 36] on button "button" at bounding box center [703, 39] width 12 height 12
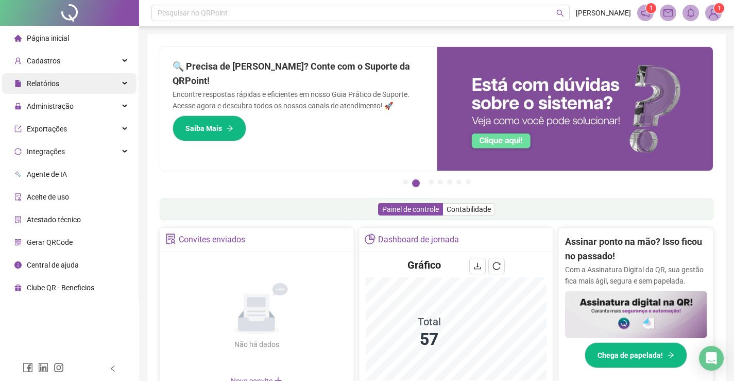
click at [76, 87] on div "Relatórios" at bounding box center [69, 83] width 134 height 21
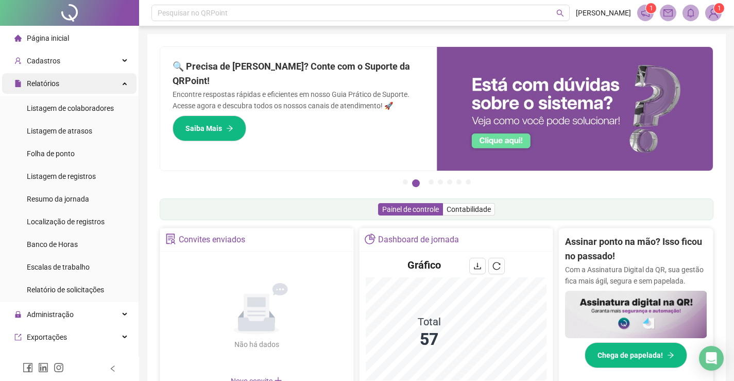
click at [119, 85] on div "Relatórios" at bounding box center [69, 83] width 134 height 21
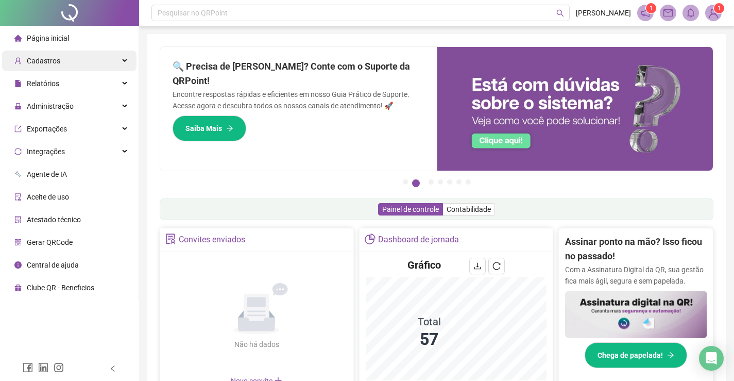
click at [123, 61] on div "Cadastros" at bounding box center [69, 60] width 134 height 21
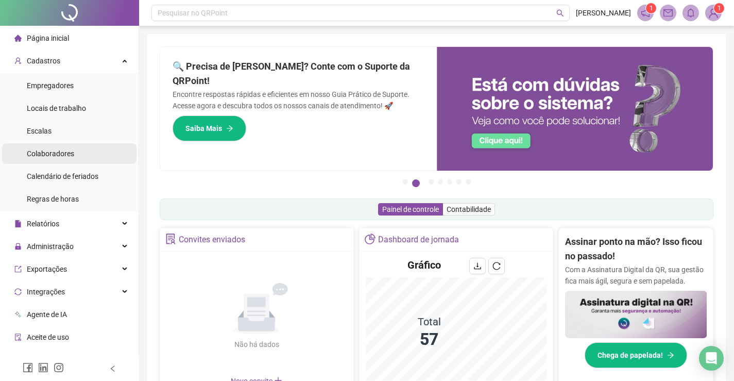
click at [46, 156] on span "Colaboradores" at bounding box center [50, 153] width 47 height 8
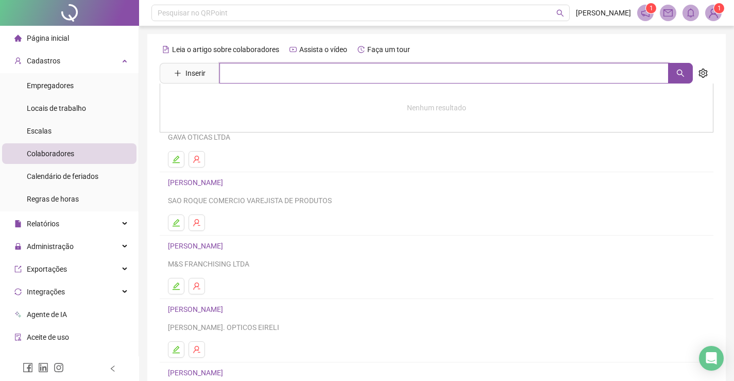
click at [230, 74] on input "text" at bounding box center [443, 73] width 449 height 21
click at [681, 72] on icon "search" at bounding box center [680, 73] width 8 height 8
type input "*******"
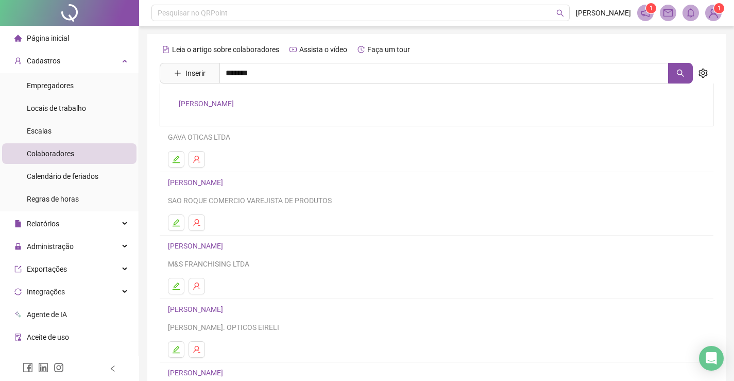
click at [233, 105] on link "[PERSON_NAME] [PERSON_NAME]" at bounding box center [206, 103] width 55 height 8
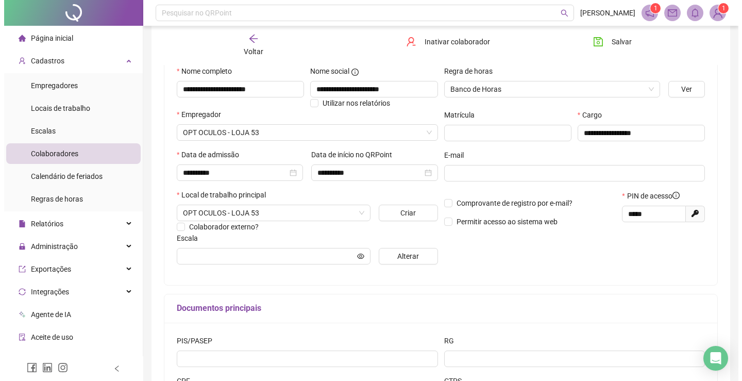
scroll to position [155, 0]
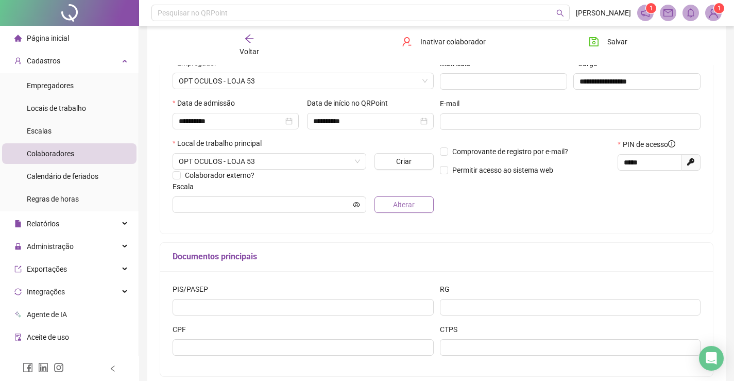
click at [405, 206] on span "Alterar" at bounding box center [404, 204] width 22 height 11
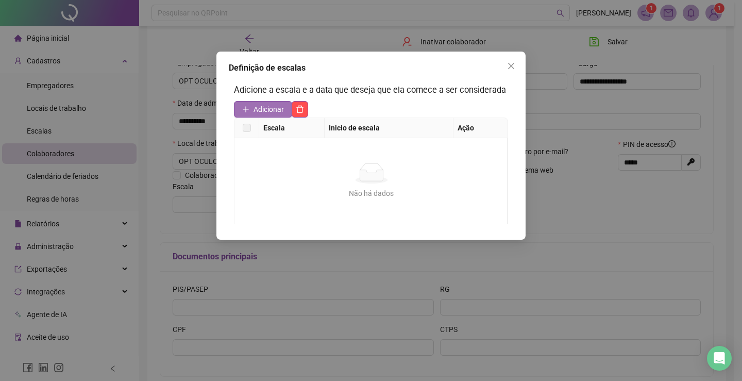
click at [265, 114] on span "Adicionar" at bounding box center [268, 109] width 30 height 11
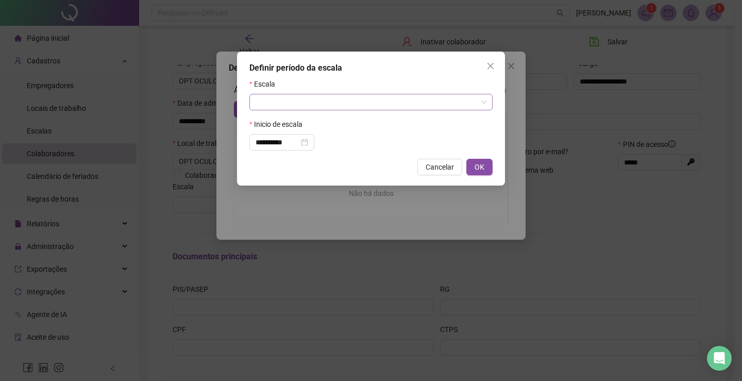
click at [272, 101] on input "search" at bounding box center [365, 101] width 221 height 15
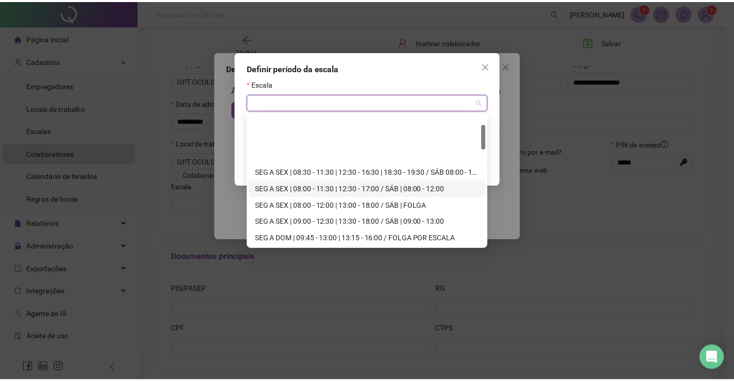
scroll to position [52, 0]
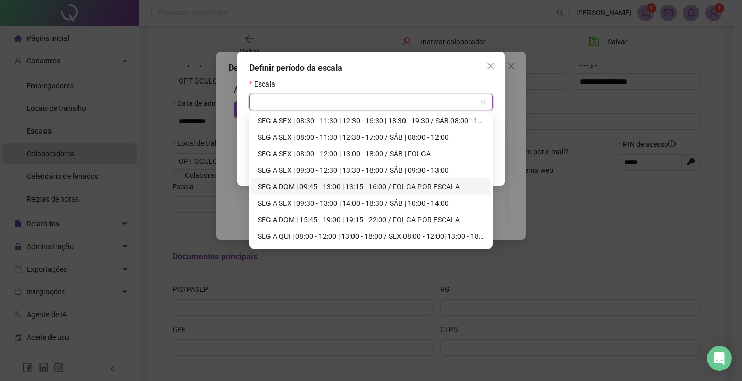
click at [401, 184] on div "SEG A DOM | 09:45 - 13:00 | 13:15 - 16:00 / [PERSON_NAME] POR ESCALA" at bounding box center [371, 186] width 227 height 11
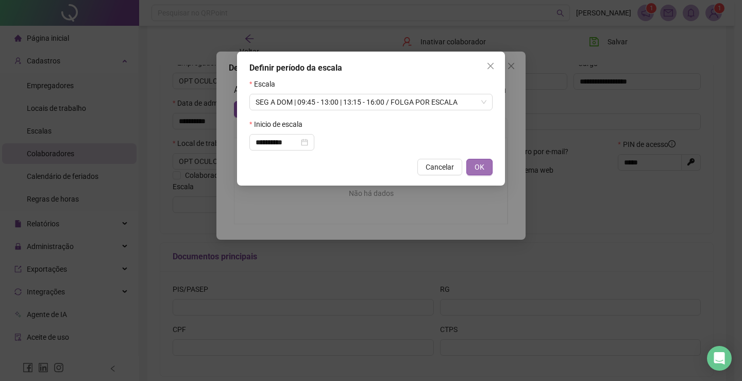
click at [481, 163] on span "OK" at bounding box center [479, 166] width 10 height 11
type input "**********"
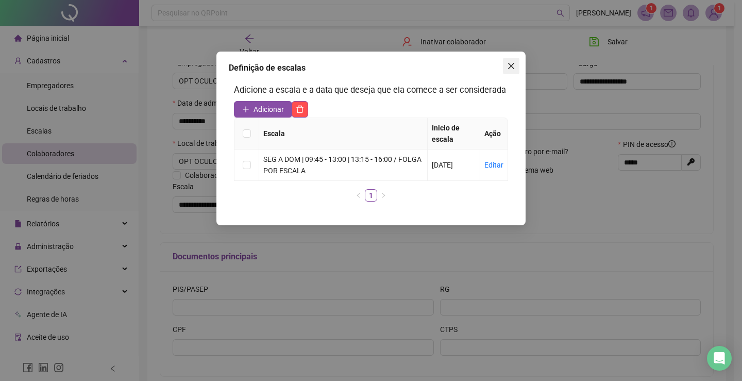
click at [510, 65] on icon "close" at bounding box center [511, 66] width 6 height 6
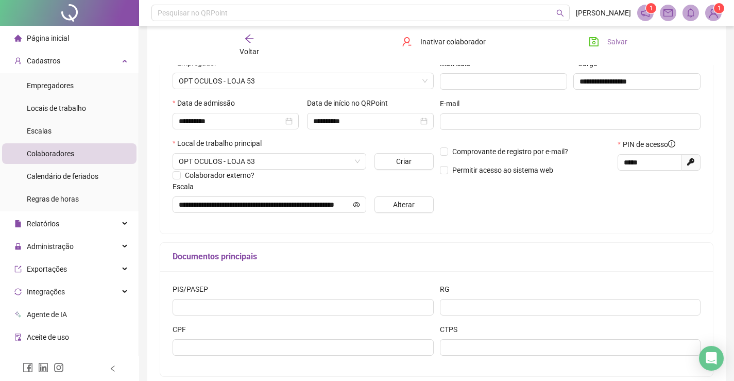
click at [591, 39] on icon "save" at bounding box center [594, 42] width 10 height 10
click at [592, 40] on icon "save" at bounding box center [593, 41] width 9 height 9
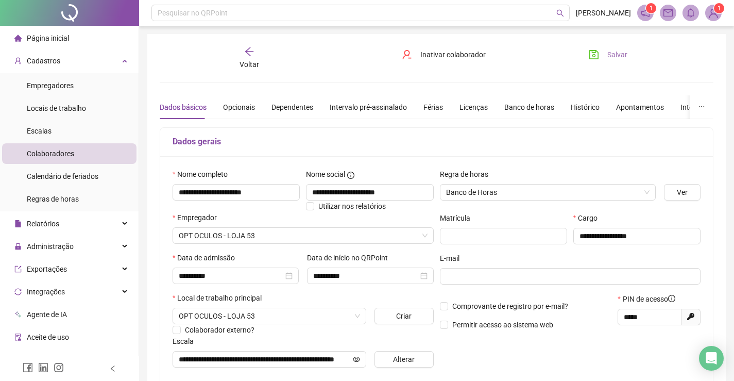
click at [591, 55] on icon "save" at bounding box center [594, 54] width 10 height 10
click at [74, 87] on li "Empregadores" at bounding box center [69, 85] width 134 height 21
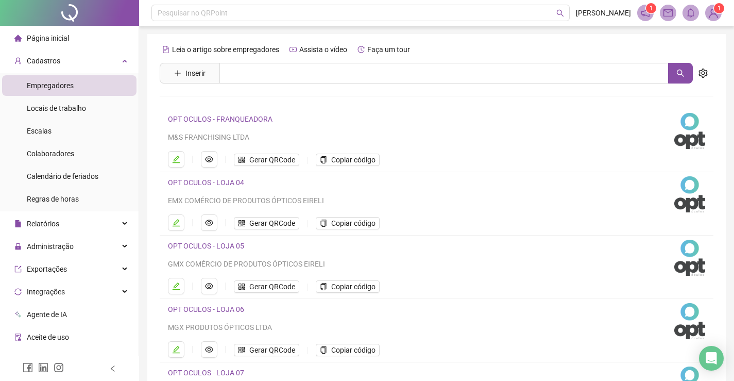
click at [234, 119] on link "OPT OCULOS - FRANQUEADORA" at bounding box center [220, 119] width 105 height 8
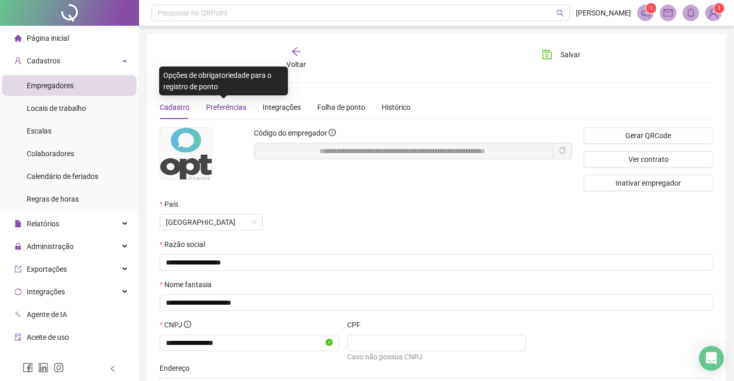
click at [221, 108] on span "Preferências" at bounding box center [226, 107] width 40 height 8
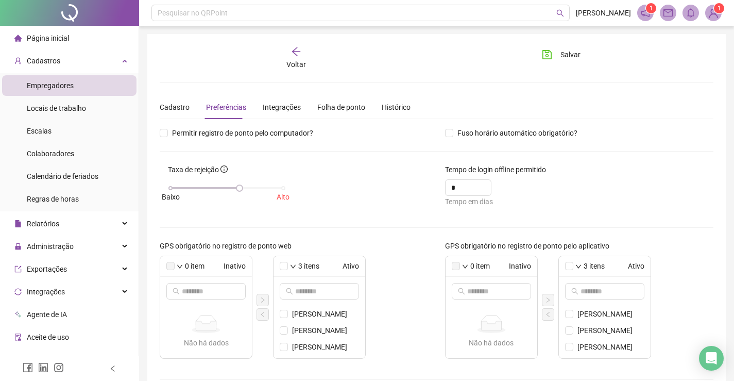
click at [292, 50] on icon "arrow-left" at bounding box center [296, 51] width 10 height 10
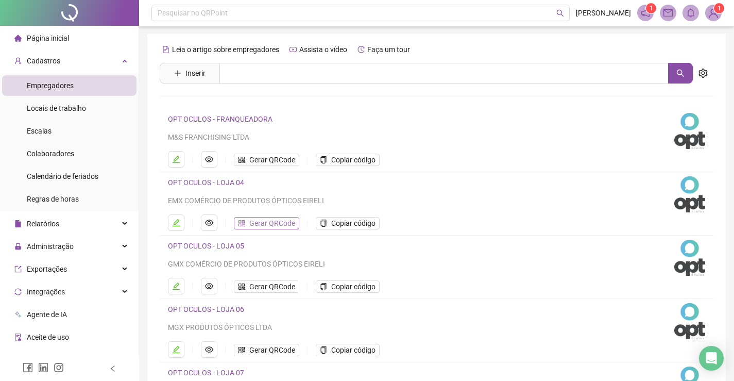
scroll to position [103, 0]
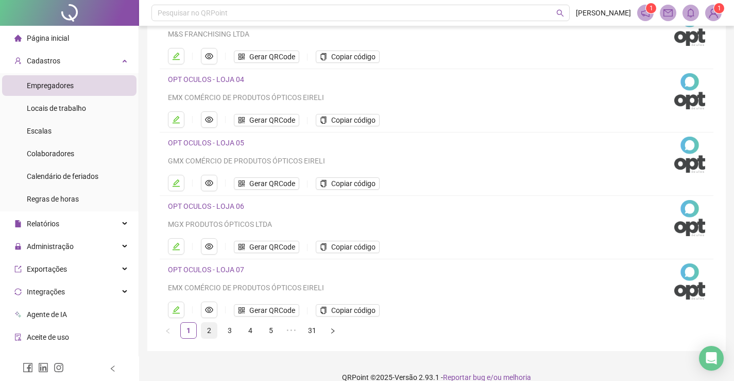
click at [208, 331] on link "2" at bounding box center [208, 329] width 15 height 15
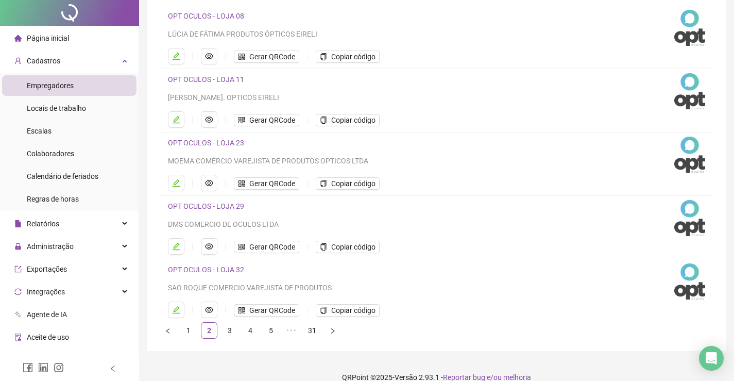
scroll to position [0, 0]
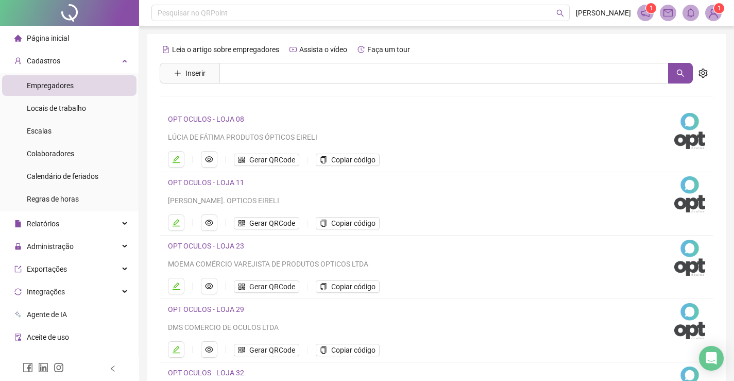
click at [225, 118] on link "OPT OCULOS - LOJA 08" at bounding box center [206, 119] width 76 height 8
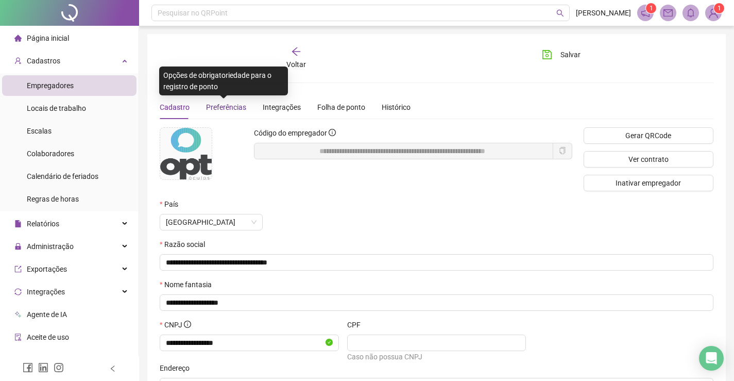
click at [221, 109] on span "Preferências" at bounding box center [226, 107] width 40 height 8
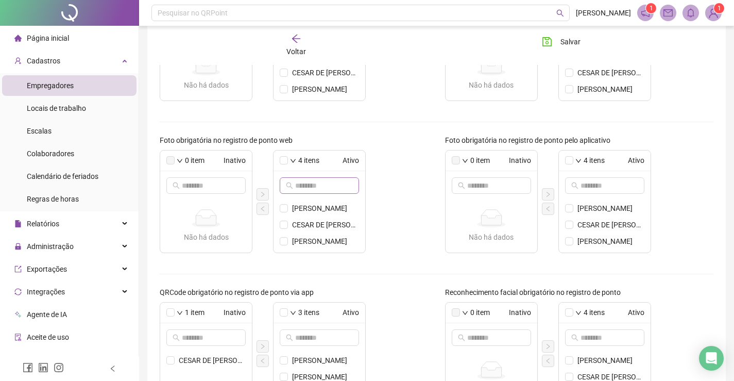
scroll to position [347, 0]
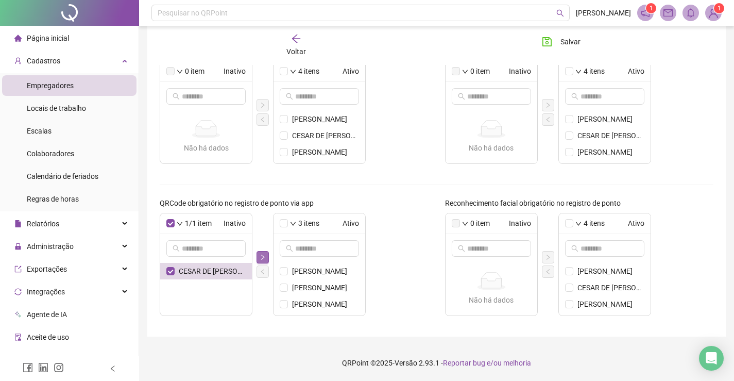
click at [263, 254] on icon "right" at bounding box center [263, 257] width 6 height 6
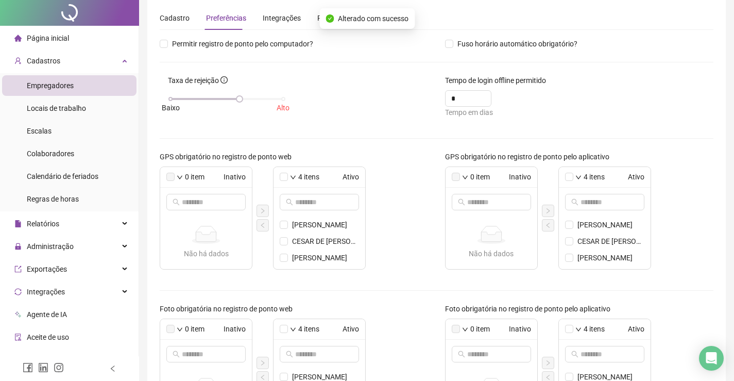
scroll to position [0, 0]
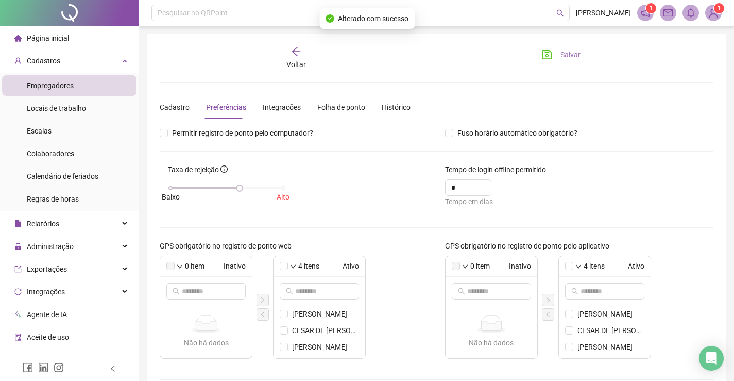
click at [543, 54] on icon "save" at bounding box center [546, 54] width 9 height 9
click at [547, 55] on icon "save" at bounding box center [547, 54] width 10 height 10
click at [297, 49] on icon "arrow-left" at bounding box center [296, 51] width 10 height 10
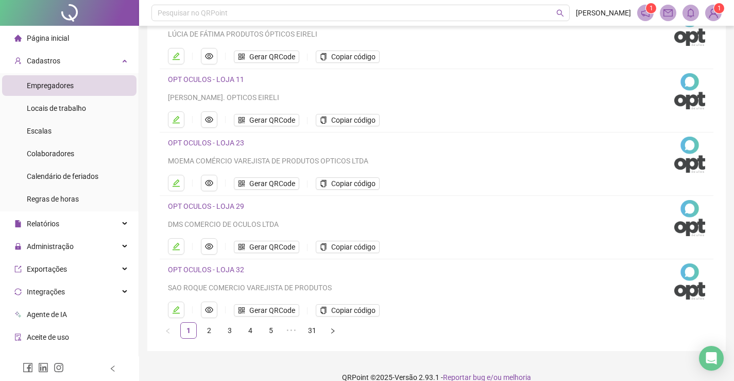
scroll to position [117, 0]
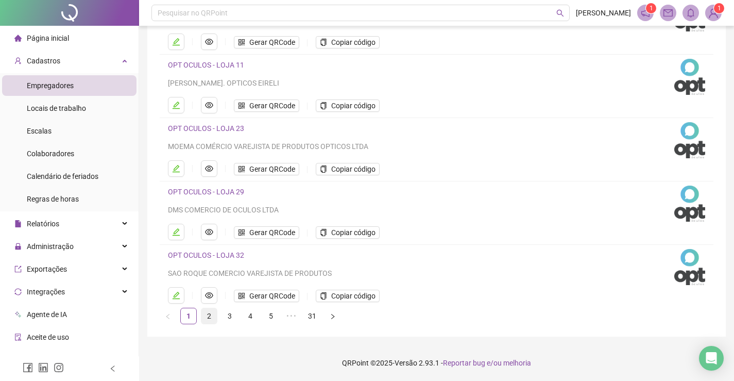
click at [211, 316] on link "2" at bounding box center [208, 315] width 15 height 15
click at [229, 317] on link "3" at bounding box center [229, 315] width 15 height 15
click at [250, 314] on link "4" at bounding box center [250, 315] width 15 height 15
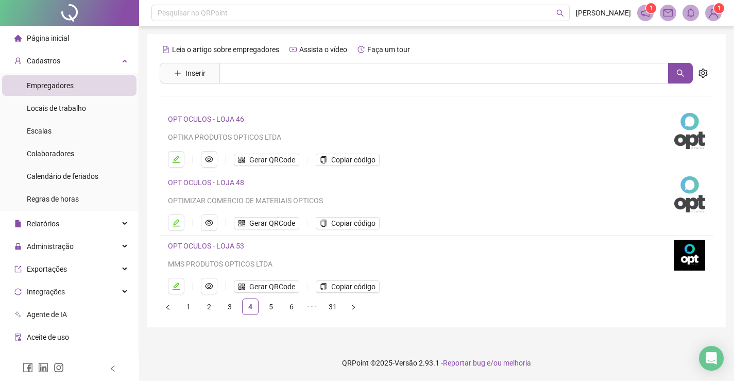
scroll to position [0, 0]
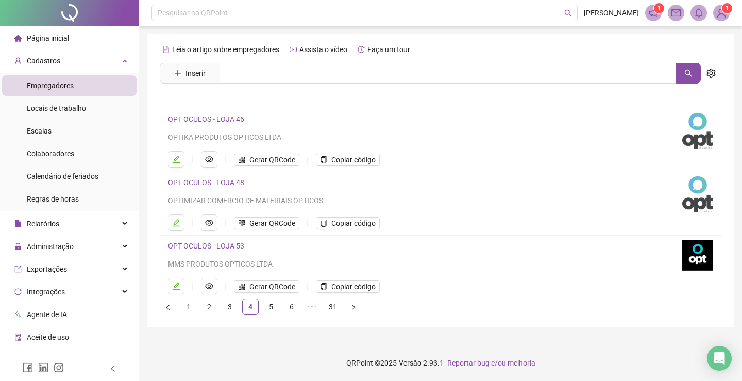
click at [230, 244] on link "OPT OCULOS - LOJA 53" at bounding box center [206, 246] width 76 height 8
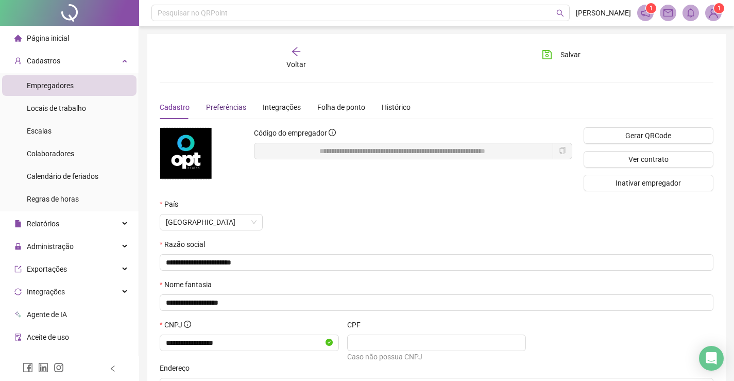
click at [221, 108] on span "Preferências" at bounding box center [226, 107] width 40 height 8
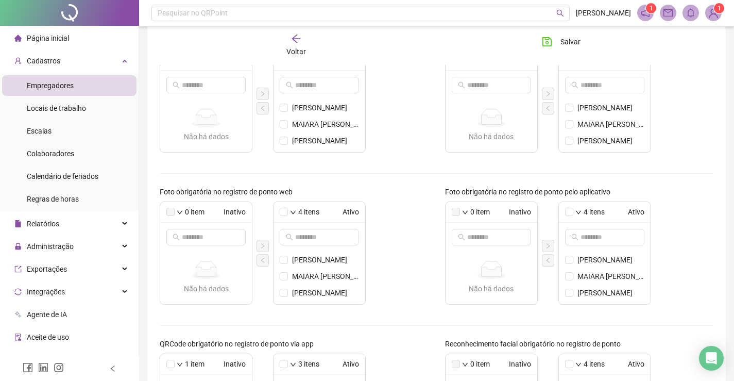
scroll to position [347, 0]
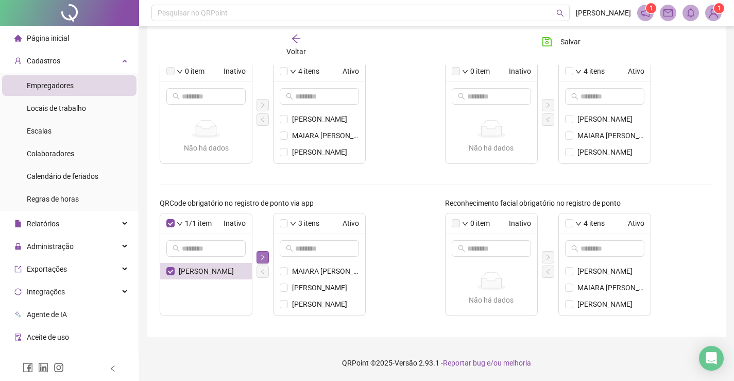
click at [262, 256] on icon "right" at bounding box center [263, 257] width 6 height 6
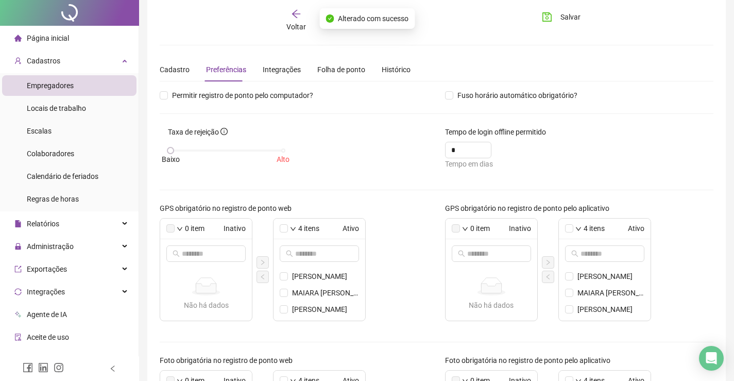
scroll to position [0, 0]
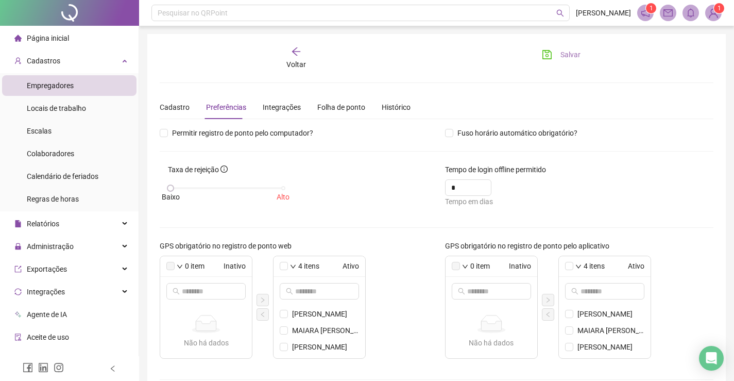
click at [546, 54] on icon "save" at bounding box center [547, 54] width 10 height 10
click at [297, 51] on icon "arrow-left" at bounding box center [296, 51] width 10 height 10
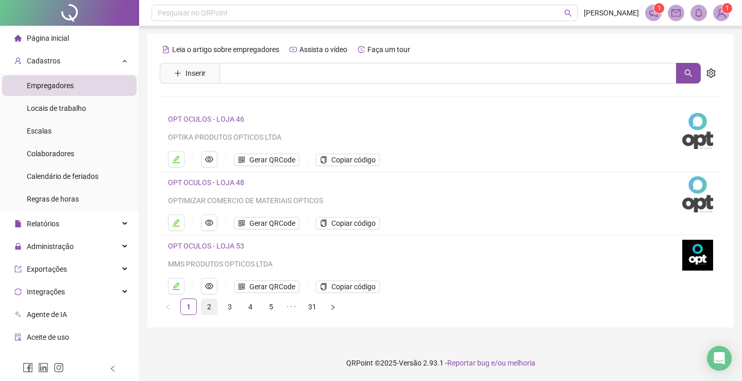
click at [210, 309] on link "2" at bounding box center [208, 306] width 15 height 15
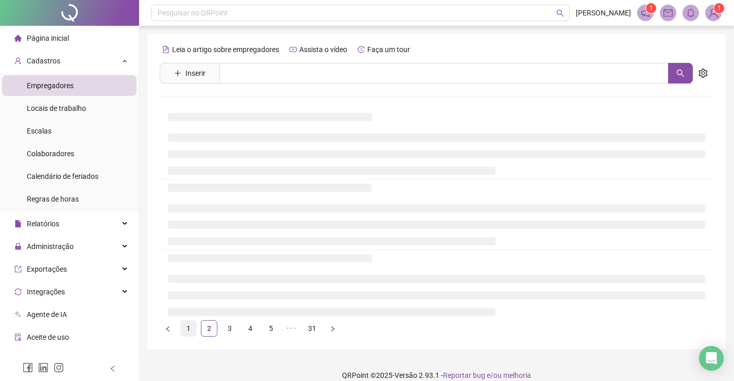
click at [186, 327] on link "1" at bounding box center [188, 327] width 15 height 15
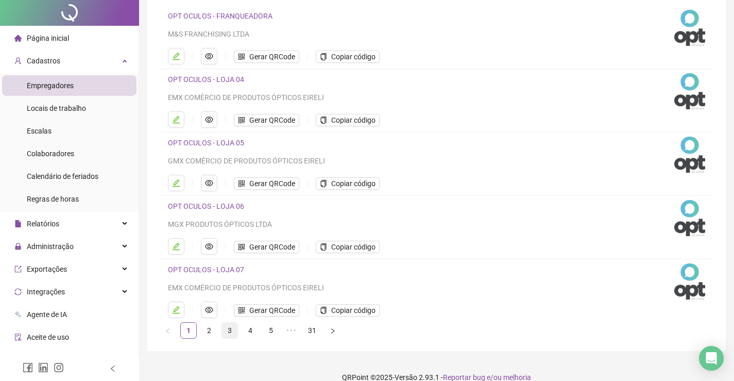
scroll to position [117, 0]
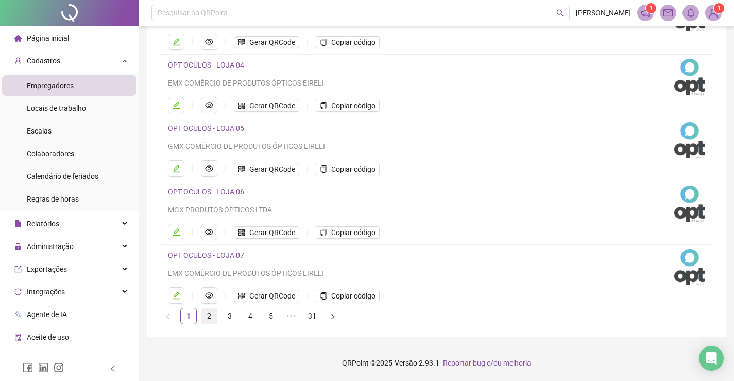
click at [209, 314] on link "2" at bounding box center [208, 315] width 15 height 15
click at [229, 314] on link "3" at bounding box center [229, 315] width 15 height 15
click at [232, 255] on link "OPT OCULOS - LOJA 42" at bounding box center [206, 255] width 76 height 8
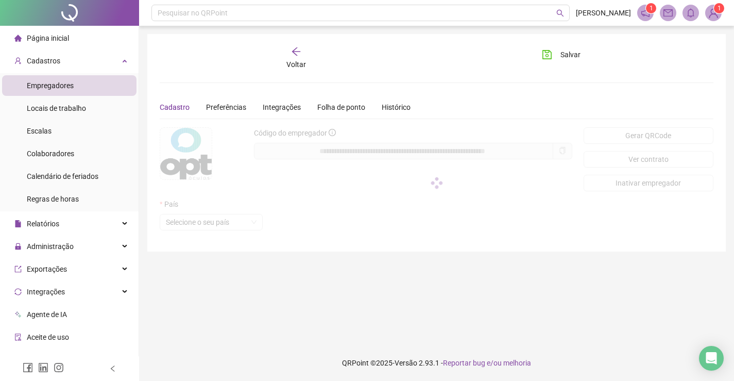
scroll to position [0, 0]
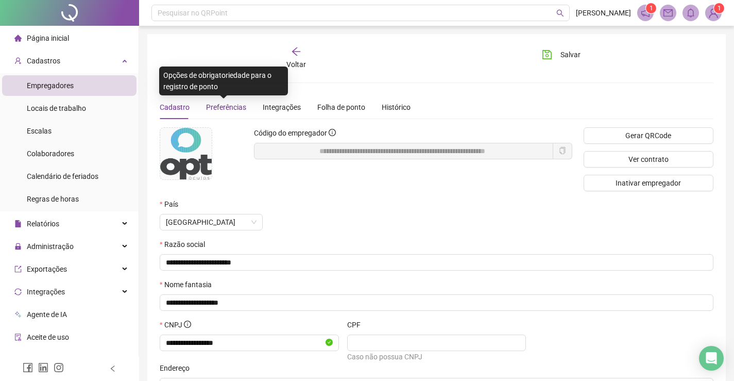
click at [226, 107] on span "Preferências" at bounding box center [226, 107] width 40 height 8
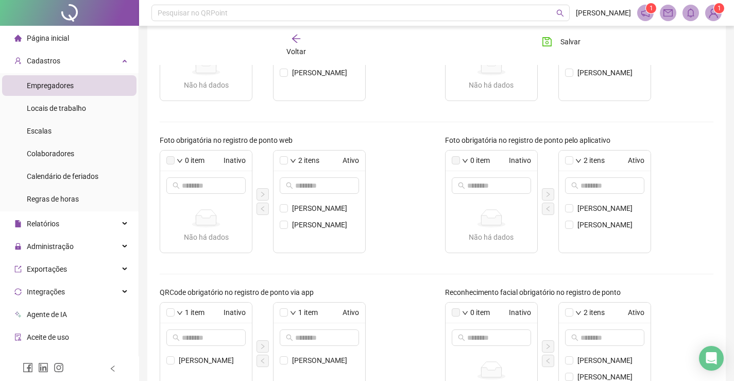
scroll to position [347, 0]
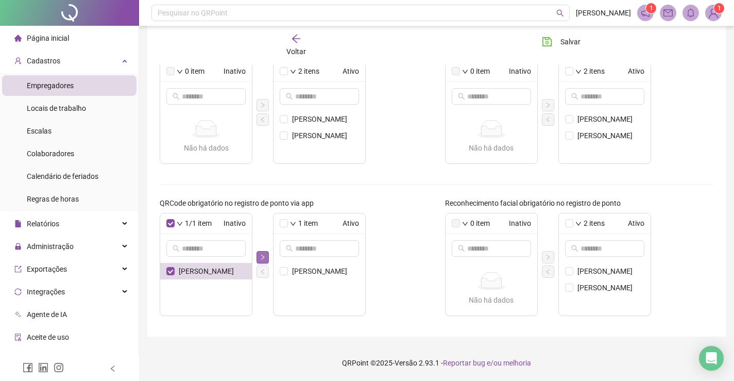
click at [264, 255] on icon "right" at bounding box center [263, 257] width 6 height 6
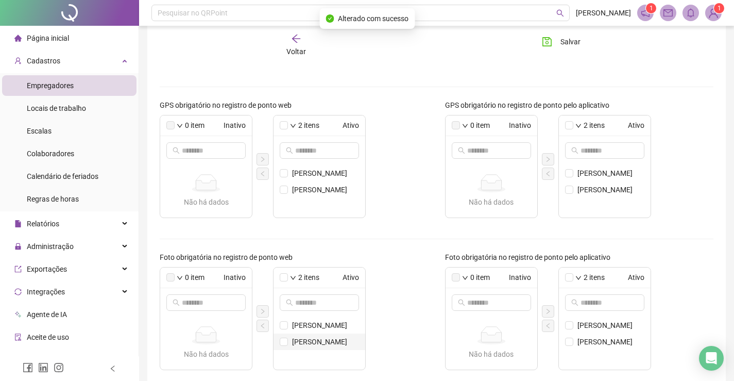
scroll to position [0, 0]
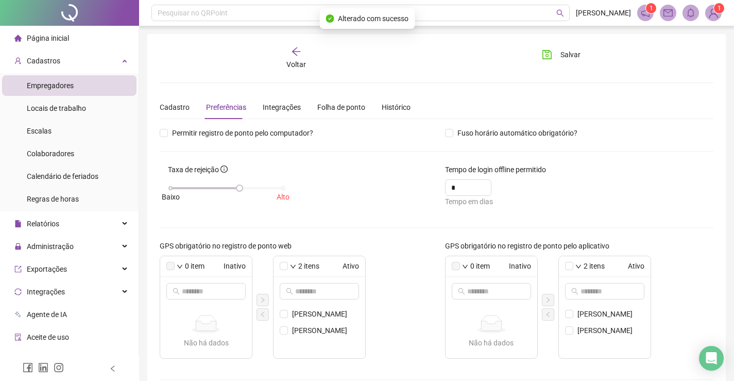
click at [296, 53] on icon "arrow-left" at bounding box center [296, 51] width 10 height 10
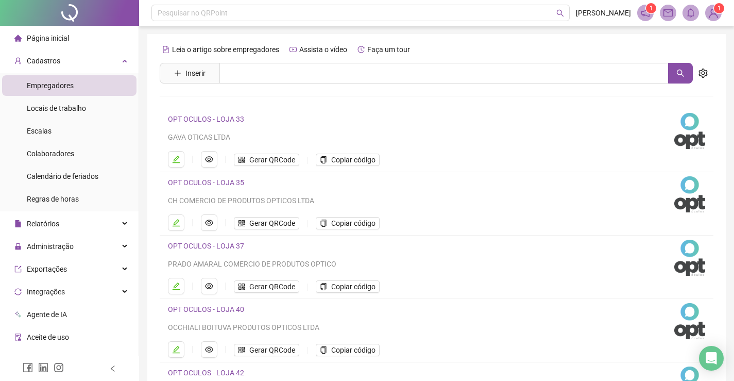
scroll to position [103, 0]
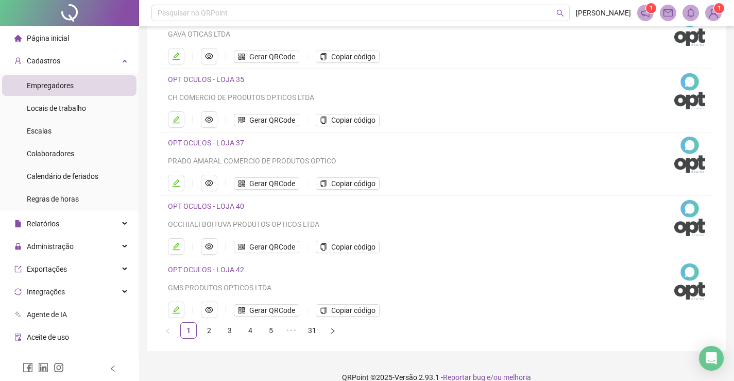
click at [197, 268] on link "OPT OCULOS - LOJA 42" at bounding box center [206, 269] width 76 height 8
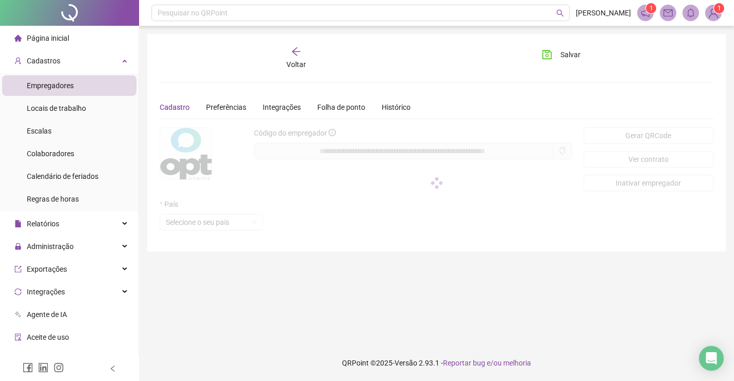
scroll to position [0, 0]
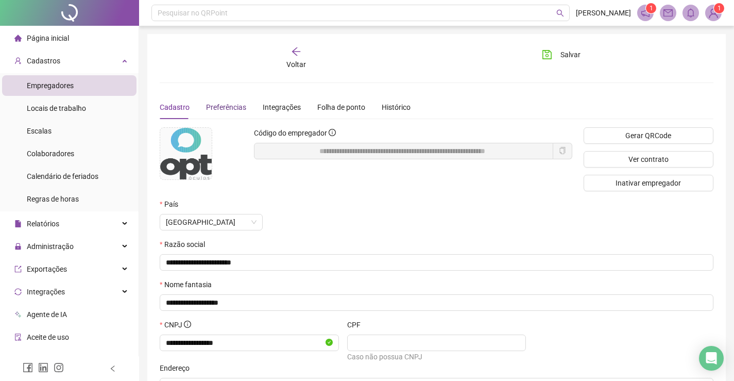
click at [229, 107] on span "Preferências" at bounding box center [226, 107] width 40 height 8
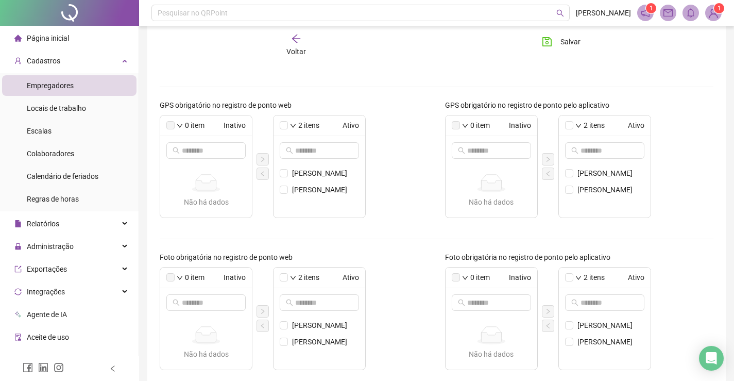
scroll to position [89, 0]
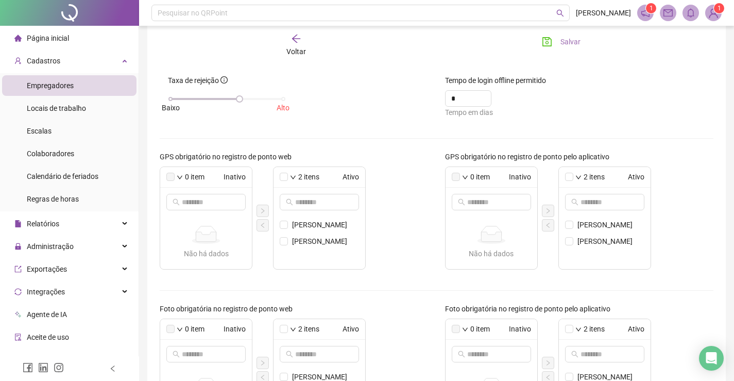
click at [545, 42] on icon "save" at bounding box center [547, 42] width 10 height 10
click at [293, 39] on icon "arrow-left" at bounding box center [296, 39] width 8 height 8
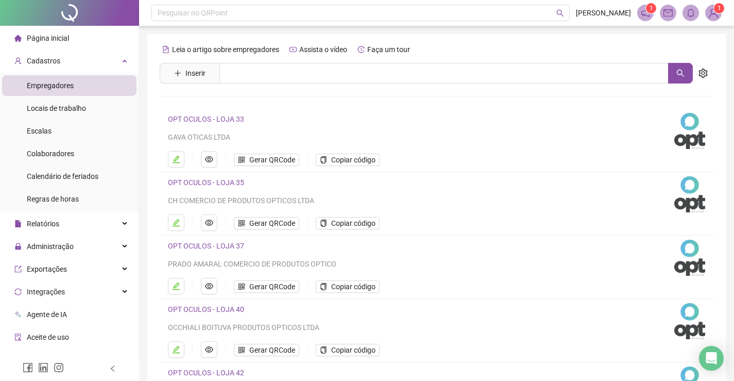
scroll to position [117, 0]
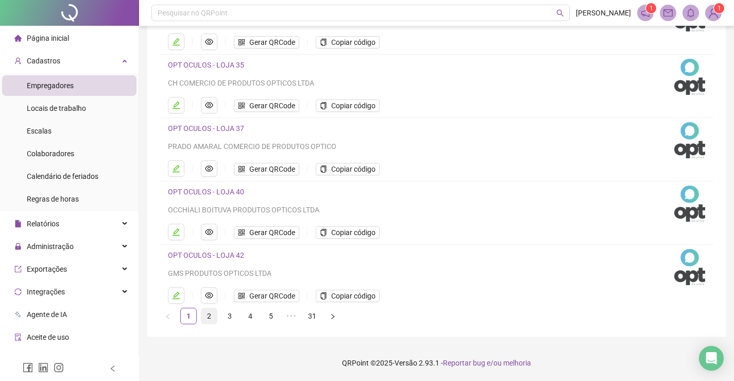
click at [205, 316] on link "2" at bounding box center [208, 315] width 15 height 15
click at [187, 350] on footer "QRPoint © 2025 - Versão 2.93.1 - Reportar bug e/ou melhoria" at bounding box center [436, 363] width 595 height 36
click at [225, 62] on link "OPT OCULOS - LOJA 11" at bounding box center [206, 65] width 76 height 8
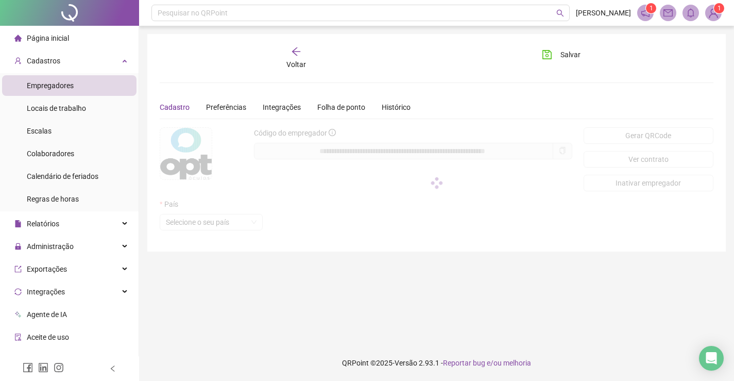
scroll to position [0, 0]
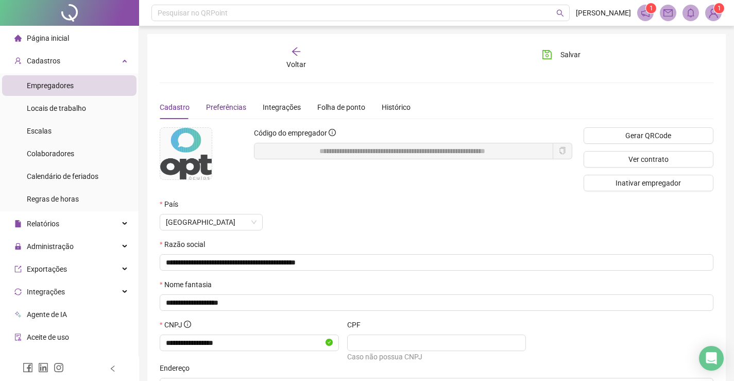
click at [223, 103] on span "Preferências" at bounding box center [226, 107] width 40 height 8
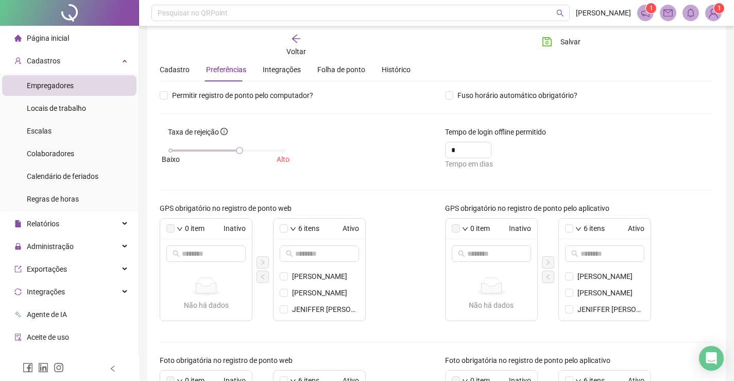
click at [297, 39] on icon "arrow-left" at bounding box center [296, 39] width 8 height 8
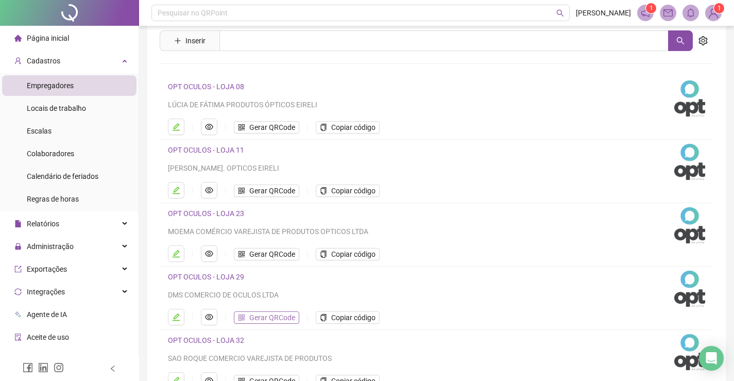
scroll to position [84, 0]
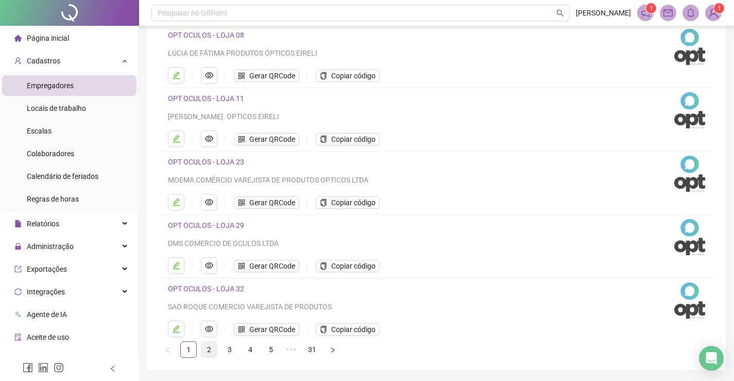
click at [209, 350] on link "2" at bounding box center [208, 348] width 15 height 15
click at [189, 349] on link "1" at bounding box center [188, 348] width 15 height 15
click at [221, 225] on link "OPT OCULOS - LOJA 06" at bounding box center [206, 225] width 76 height 8
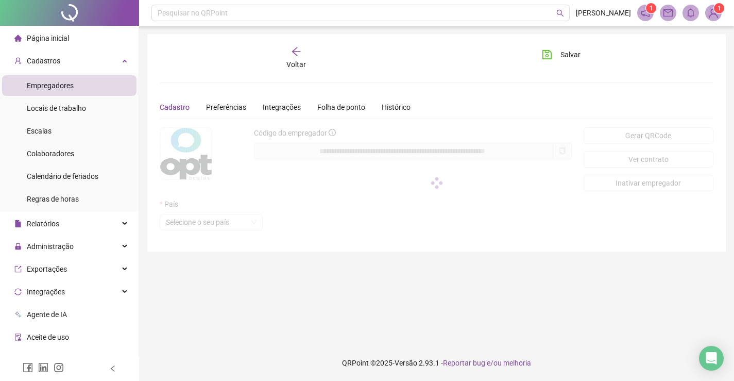
scroll to position [0, 0]
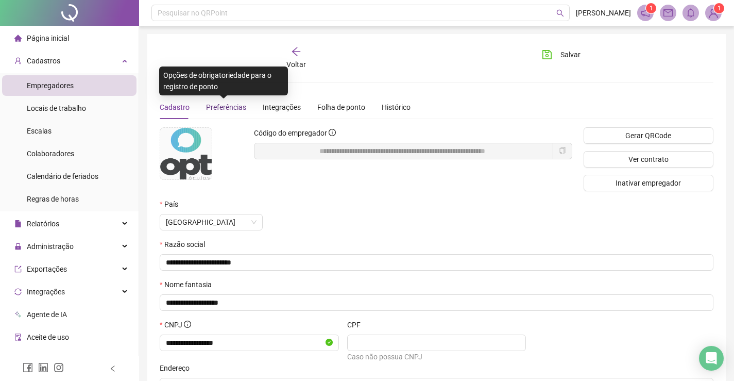
click at [221, 103] on span "Preferências" at bounding box center [226, 107] width 40 height 8
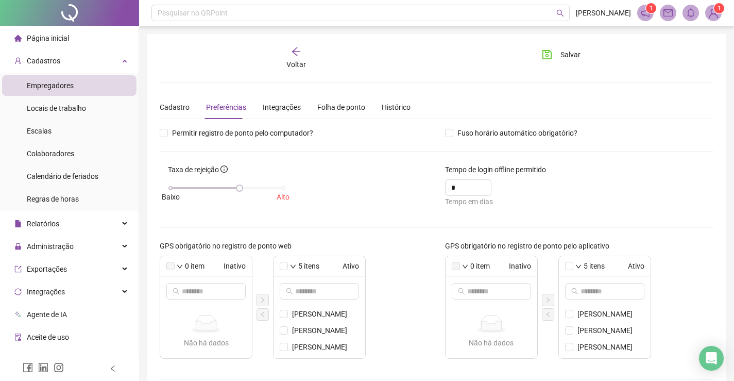
click at [56, 37] on span "Página inicial" at bounding box center [48, 38] width 42 height 8
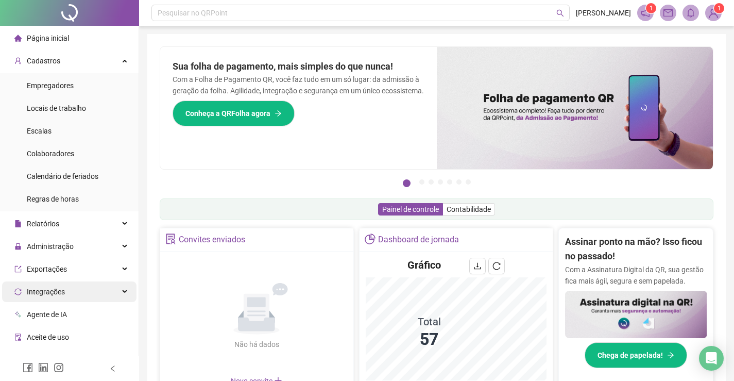
scroll to position [52, 0]
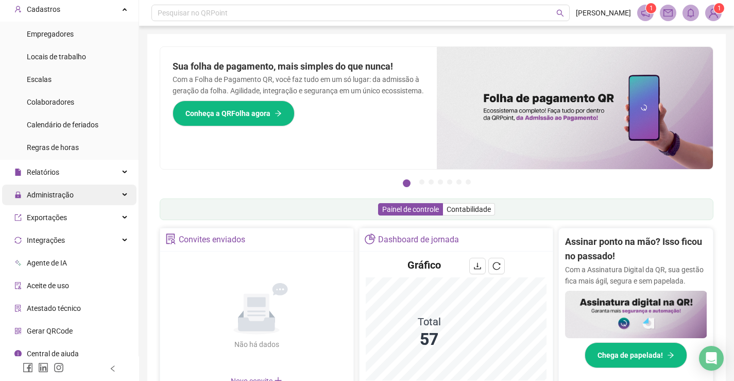
click at [52, 196] on span "Administração" at bounding box center [50, 195] width 47 height 8
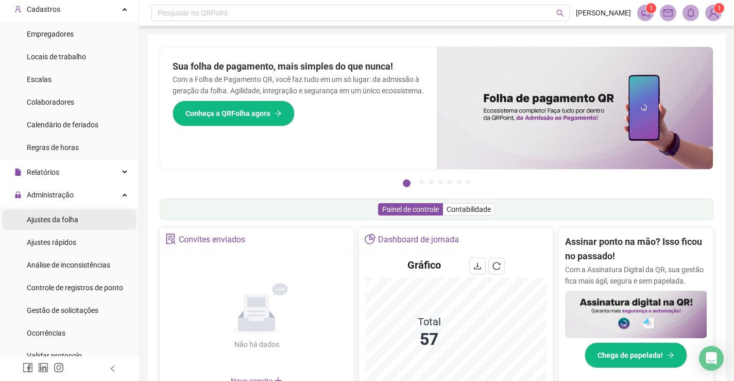
click at [55, 220] on span "Ajustes da folha" at bounding box center [53, 219] width 52 height 8
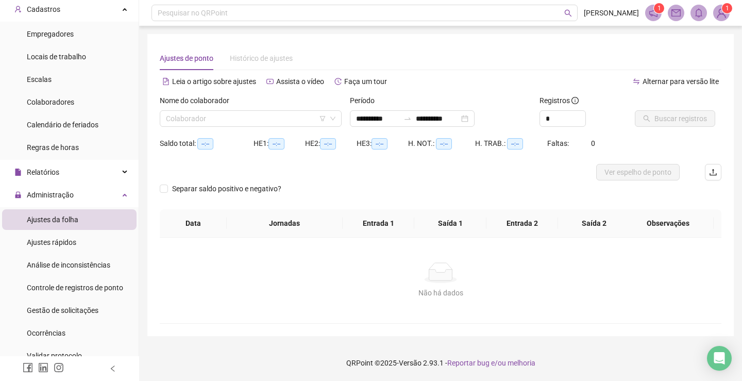
type input "**********"
click at [211, 117] on input "search" at bounding box center [246, 118] width 160 height 15
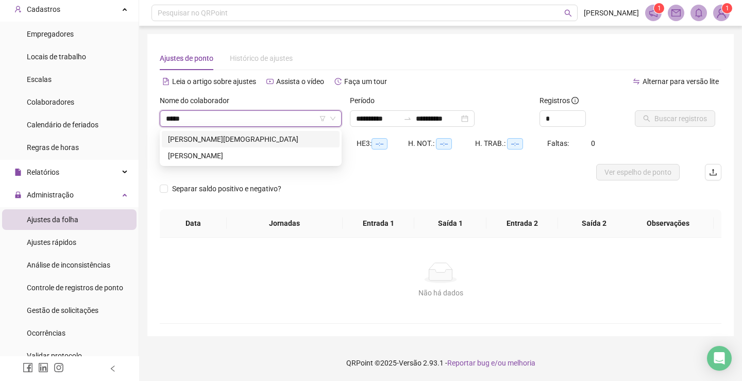
type input "******"
click at [226, 159] on div "SANDRA MIRIAM DIAS TATEICHI" at bounding box center [250, 155] width 165 height 11
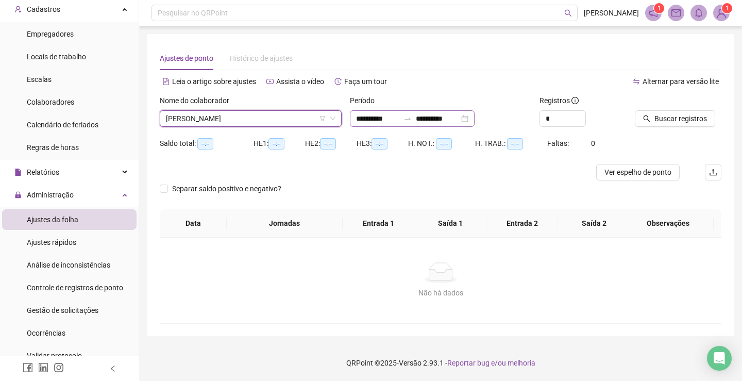
click at [474, 118] on div "**********" at bounding box center [412, 118] width 125 height 16
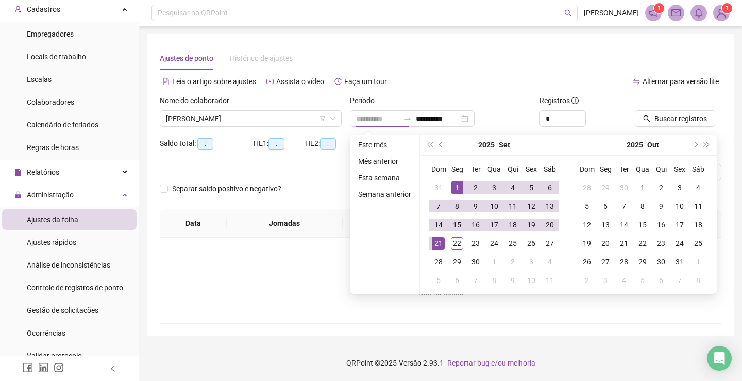
click at [457, 186] on div "1" at bounding box center [457, 187] width 12 height 12
type input "**********"
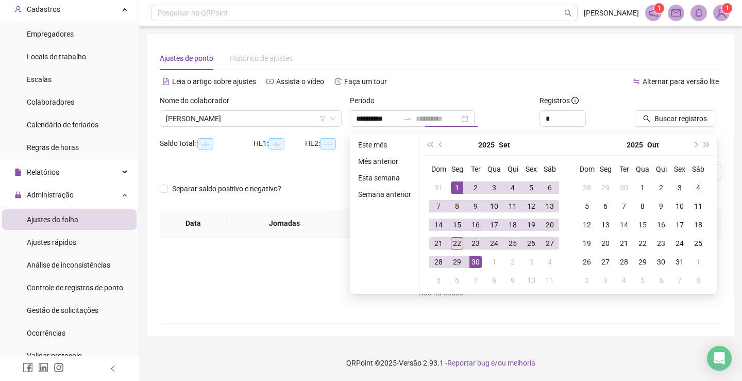
click at [471, 261] on div "30" at bounding box center [475, 261] width 12 height 12
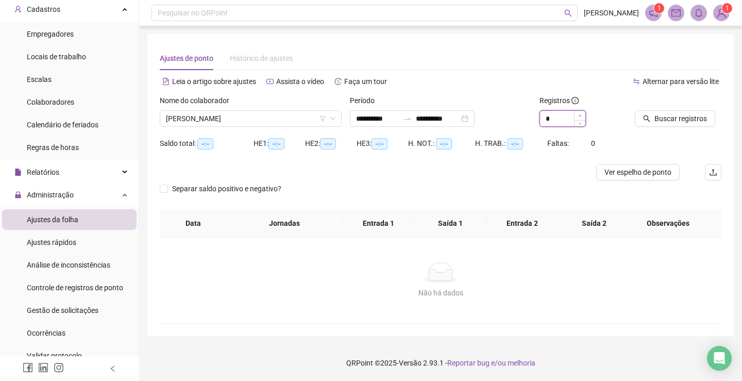
type input "*"
click at [581, 113] on div "*" at bounding box center [582, 118] width 87 height 16
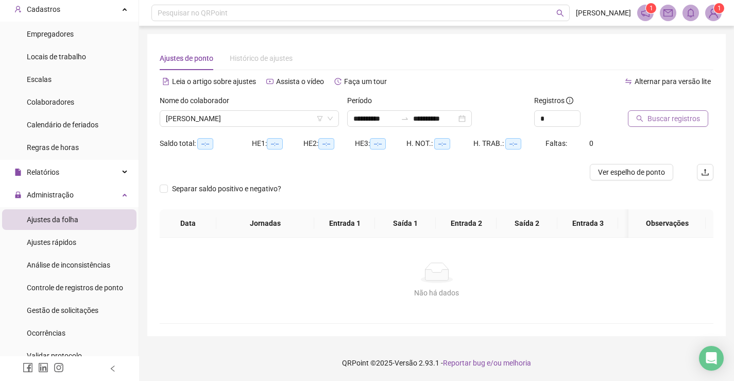
click at [677, 122] on span "Buscar registros" at bounding box center [673, 118] width 53 height 11
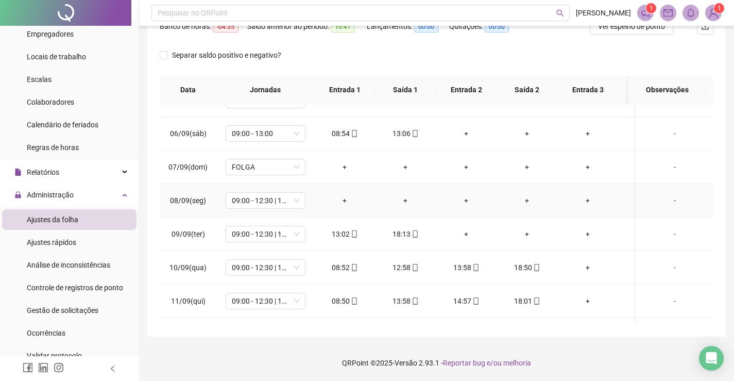
scroll to position [206, 0]
